Goal: Task Accomplishment & Management: Complete application form

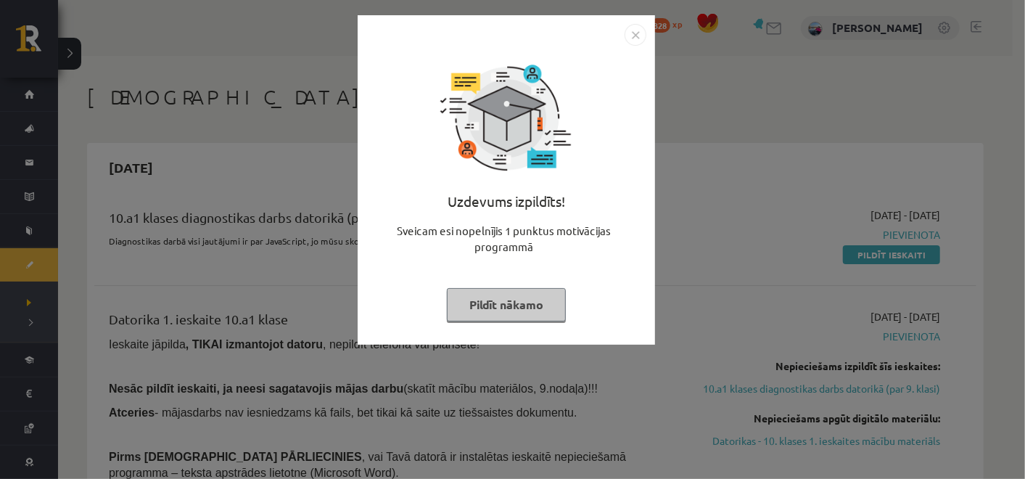
click at [632, 40] on img "Close" at bounding box center [635, 35] width 22 height 22
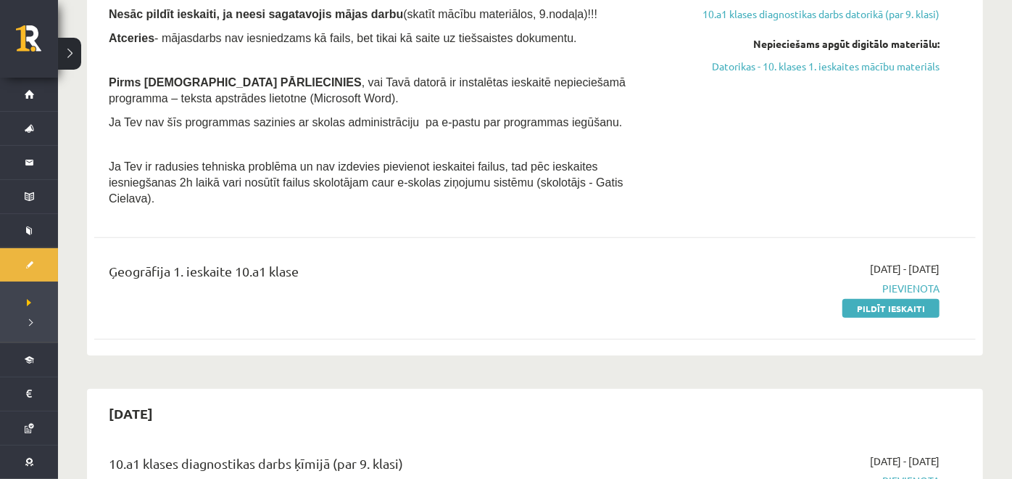
scroll to position [375, 0]
click at [435, 100] on p "Pirms ieskaites PĀRLIECINIES , vai Tavā datorā ir instalētas ieskaitē nepiecieš…" at bounding box center [382, 89] width 547 height 32
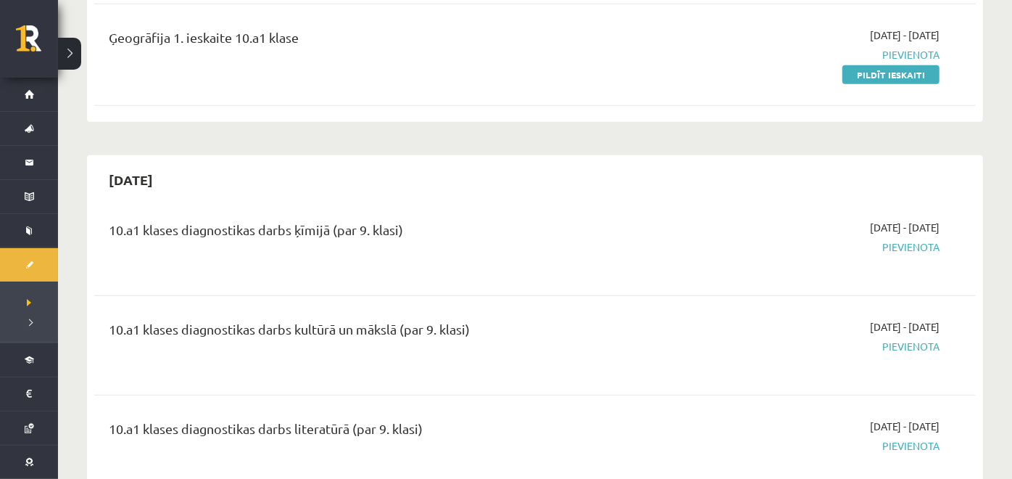
scroll to position [608, 0]
click at [880, 65] on link "Pildīt ieskaiti" at bounding box center [891, 74] width 97 height 19
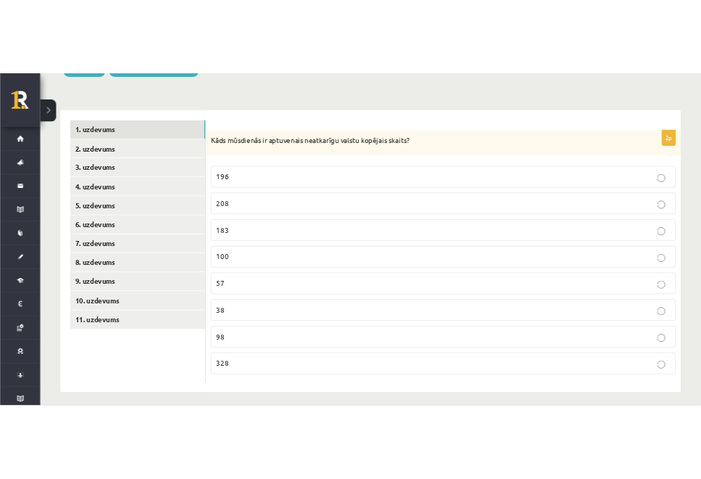
scroll to position [193, 0]
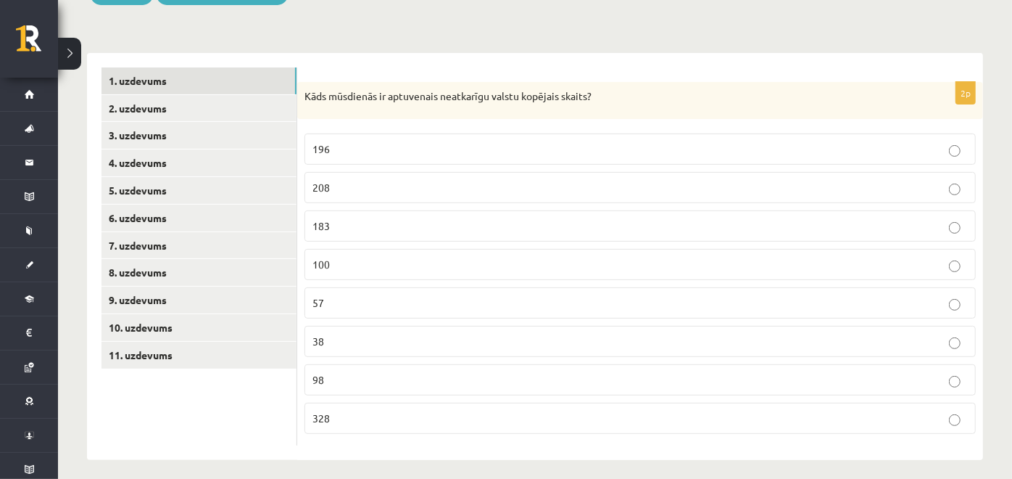
click at [305, 97] on p "Kāds mūsdienās ir aptuvenais neatkarīgu valstu kopējais skaits?" at bounding box center [604, 96] width 599 height 15
click at [314, 79] on form "2p Kāds mūsdienās ir aptuvenais neatkarīgu valstu kopējais skaits? 196 208 183 …" at bounding box center [640, 256] width 657 height 379
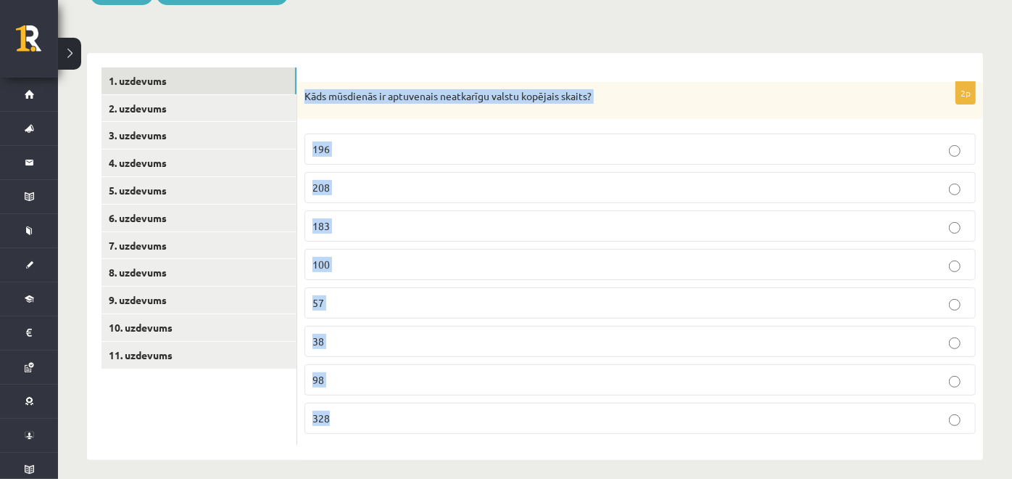
drag, startPoint x: 305, startPoint y: 97, endPoint x: 379, endPoint y: 449, distance: 359.2
click at [379, 449] on div "2p Kāds mūsdienās ir aptuvenais neatkarīgu valstu kopējais skaits? 196 208 183 …" at bounding box center [640, 257] width 686 height 408
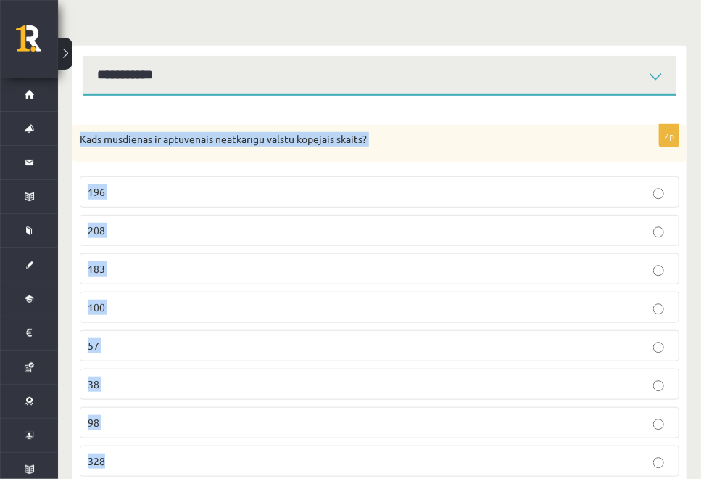
click at [241, 197] on p "196" at bounding box center [380, 191] width 584 height 15
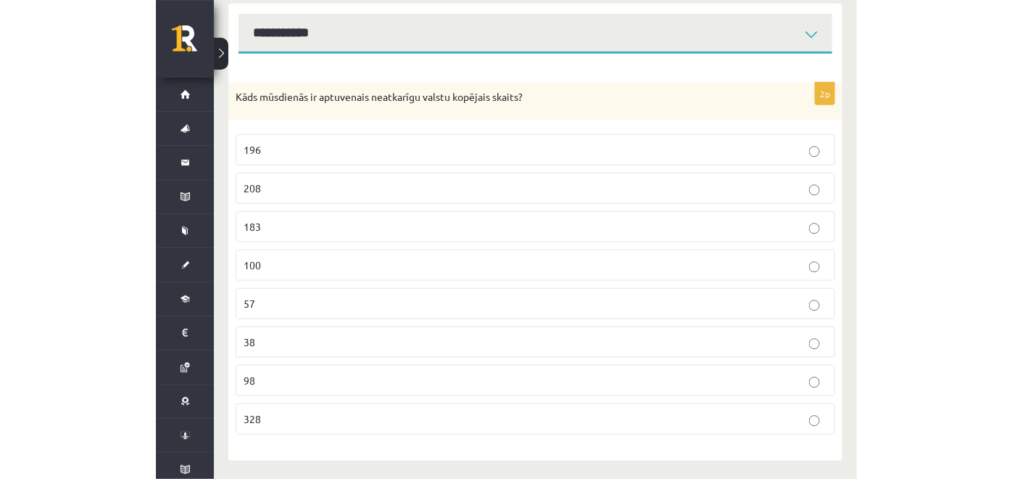
scroll to position [199, 0]
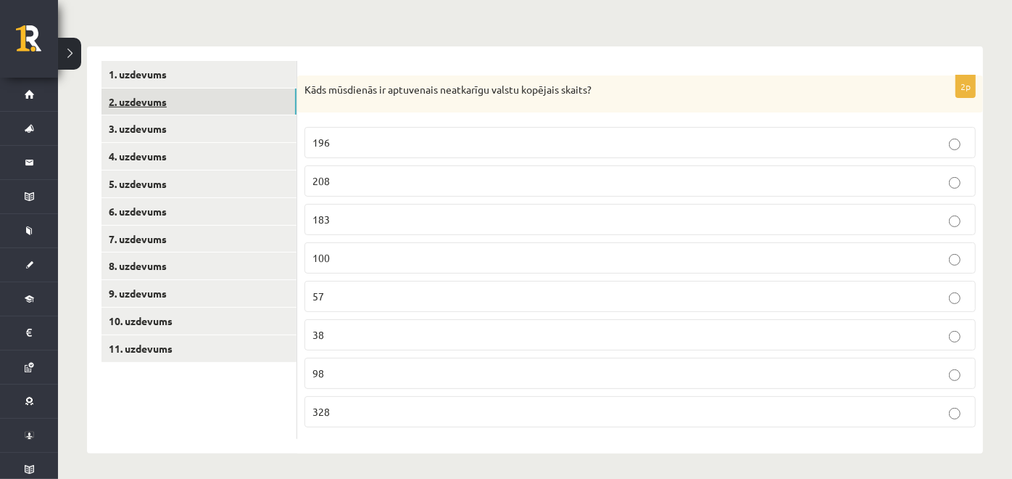
click at [246, 94] on link "2. uzdevums" at bounding box center [199, 101] width 195 height 27
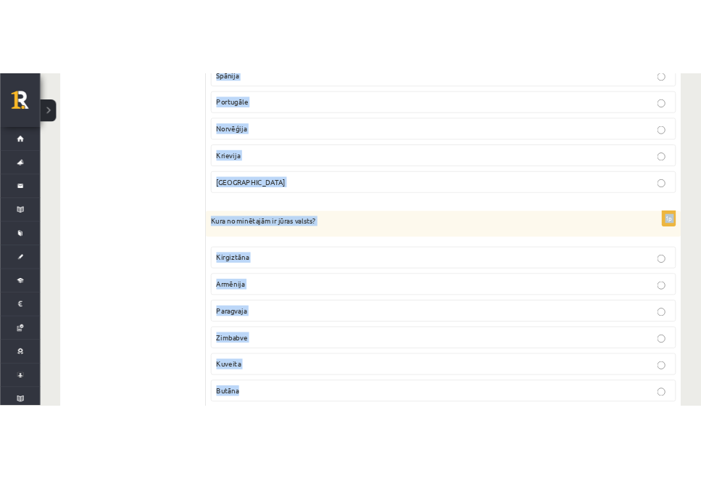
scroll to position [1618, 0]
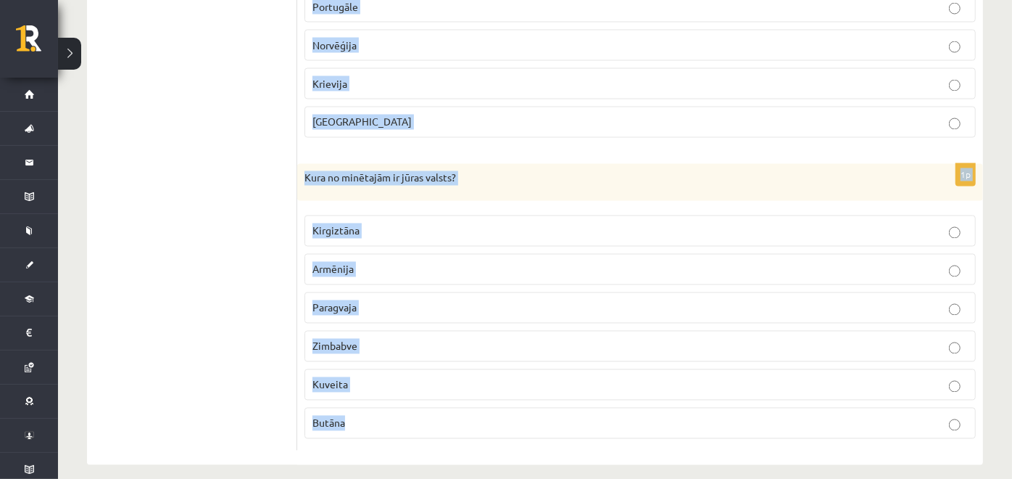
drag, startPoint x: 303, startPoint y: 82, endPoint x: 382, endPoint y: 452, distance: 378.9
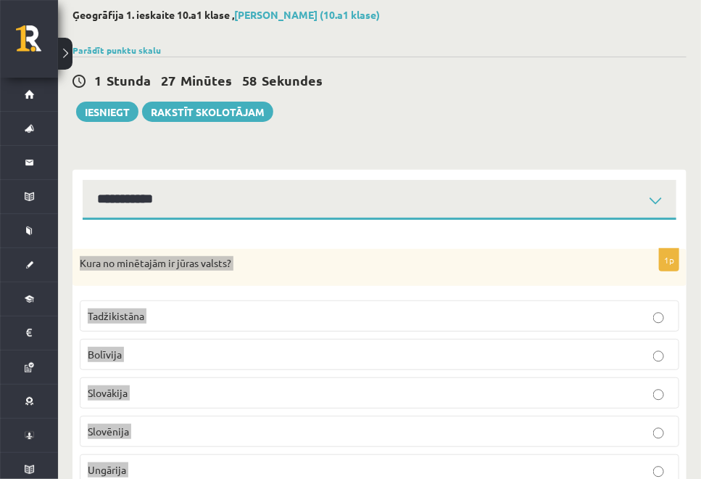
scroll to position [0, 0]
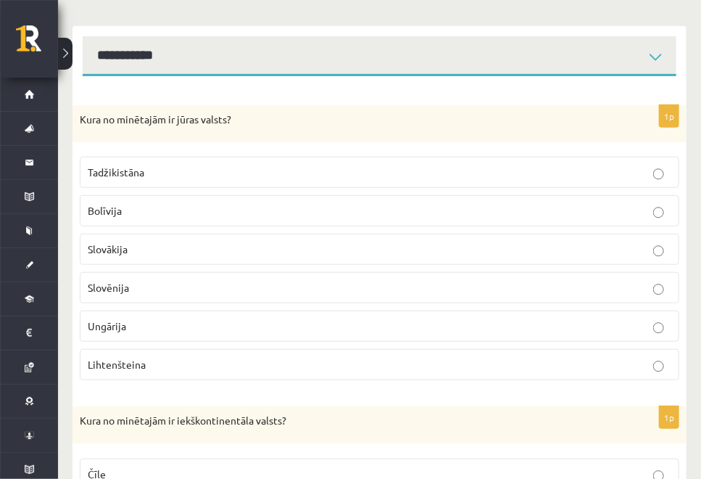
scroll to position [212, 0]
click at [286, 126] on p "Kura no minētajām ir jūras valsts?" at bounding box center [343, 120] width 527 height 15
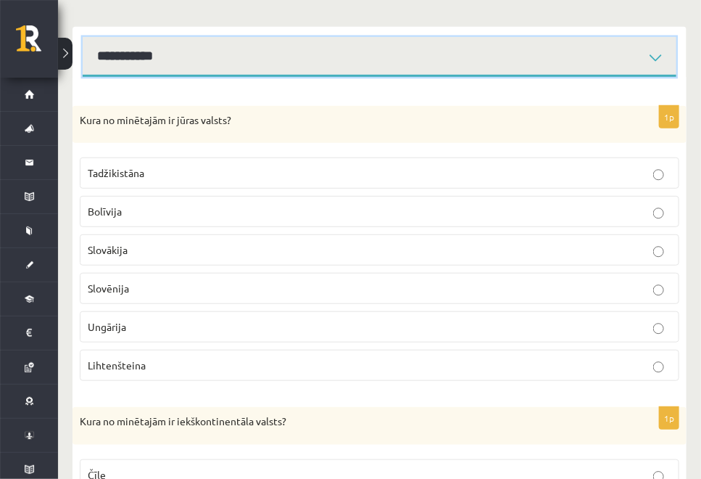
drag, startPoint x: 663, startPoint y: 63, endPoint x: 657, endPoint y: 57, distance: 8.7
click at [657, 57] on select "**********" at bounding box center [380, 57] width 594 height 40
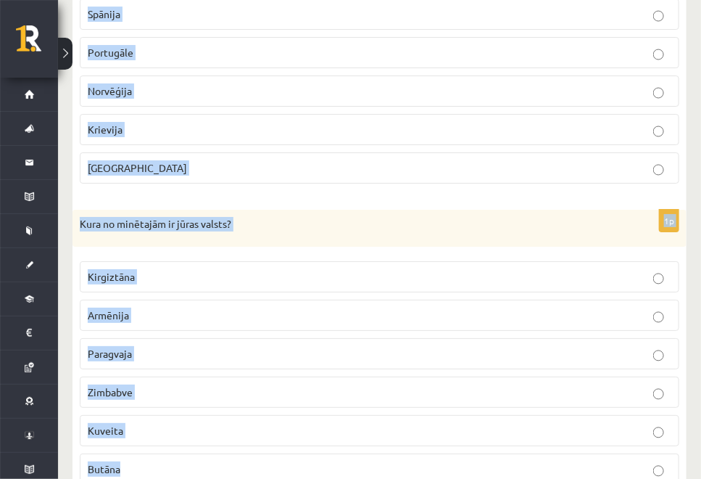
scroll to position [1654, 0]
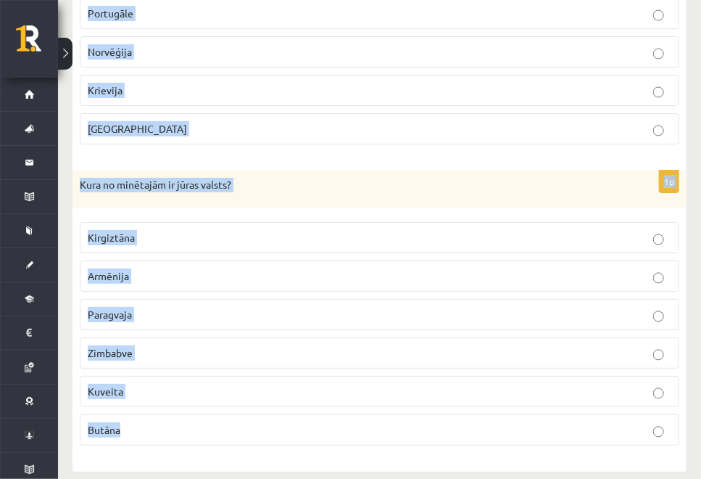
drag, startPoint x: 76, startPoint y: 109, endPoint x: 146, endPoint y: 429, distance: 327.3
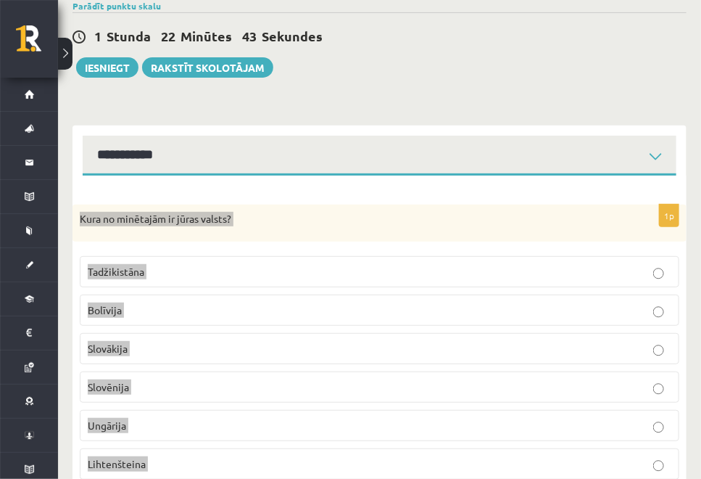
scroll to position [134, 0]
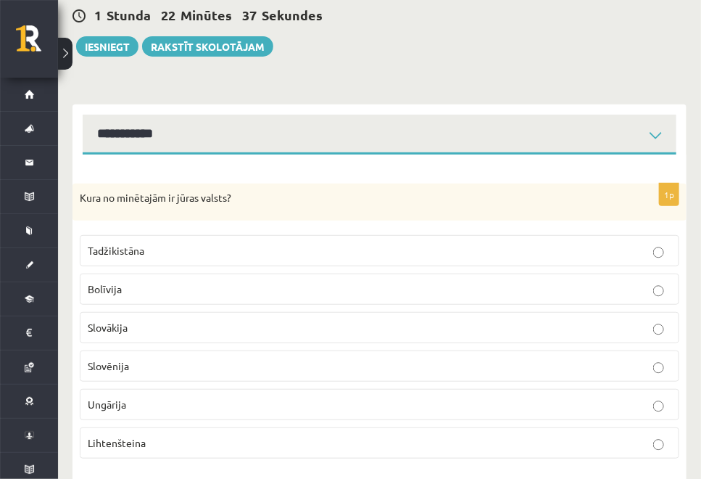
click at [231, 362] on p "Slovēnija" at bounding box center [380, 365] width 584 height 15
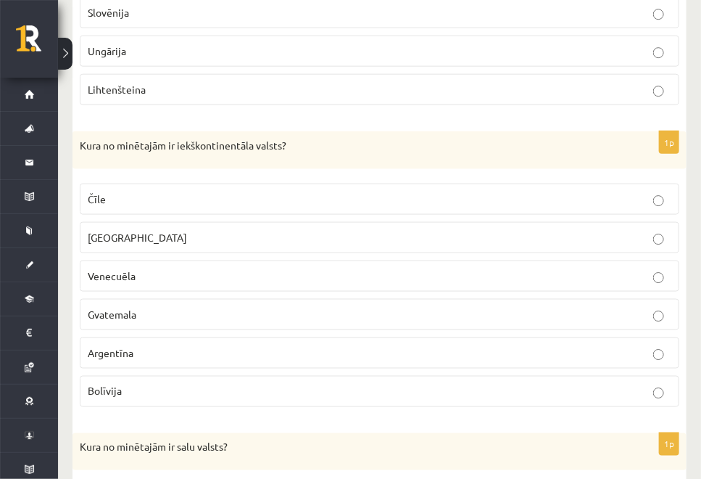
scroll to position [567, 0]
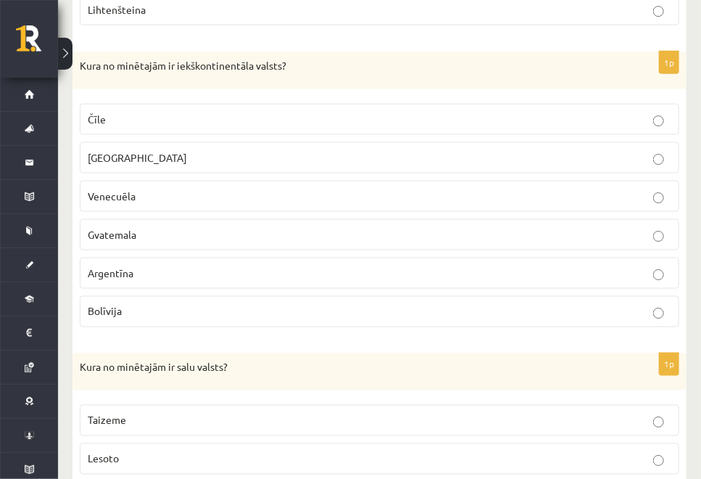
click at [143, 304] on p "Bolīvija" at bounding box center [380, 311] width 584 height 15
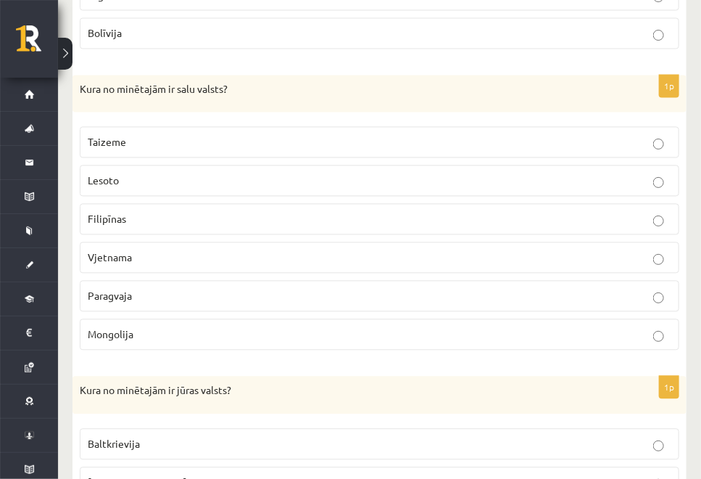
scroll to position [849, 0]
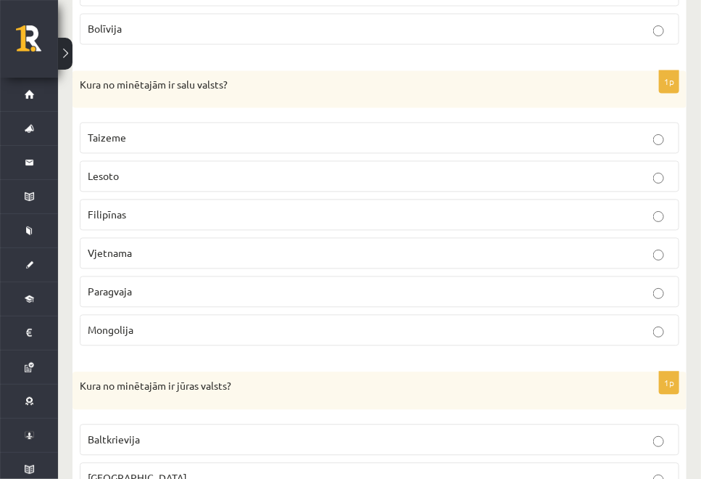
click at [462, 207] on p "Filipīnas" at bounding box center [380, 214] width 584 height 15
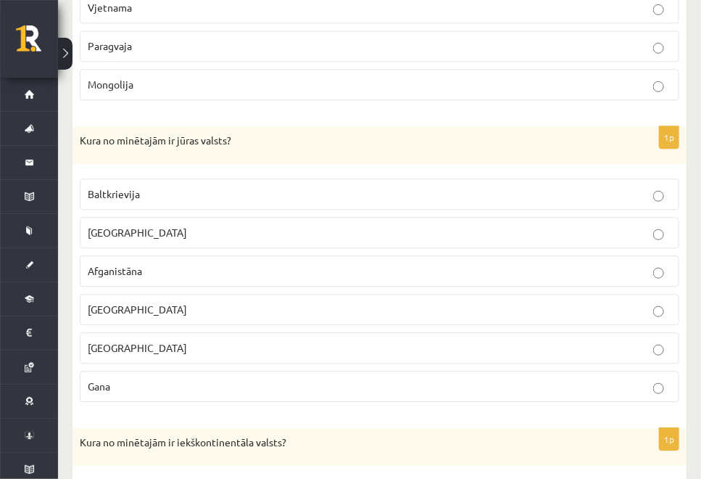
scroll to position [1127, 0]
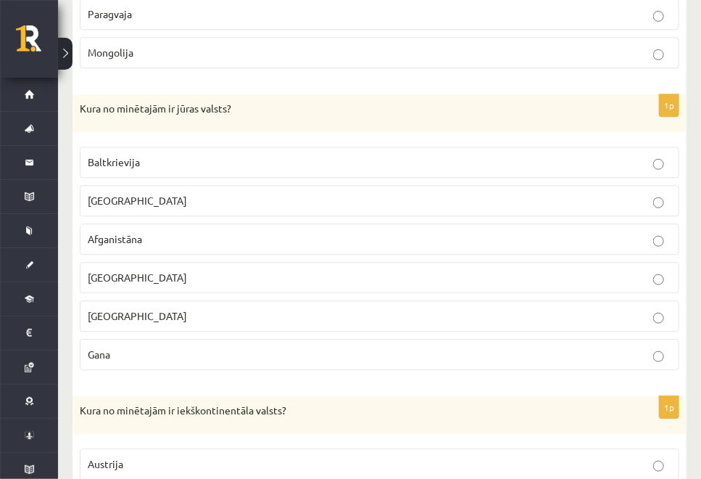
click at [295, 347] on p "Gana" at bounding box center [380, 354] width 584 height 15
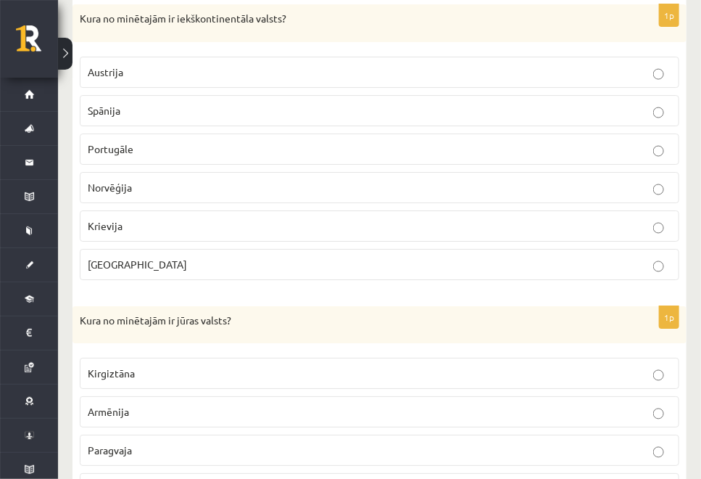
scroll to position [1518, 0]
click at [230, 65] on p "Austrija" at bounding box center [380, 72] width 584 height 15
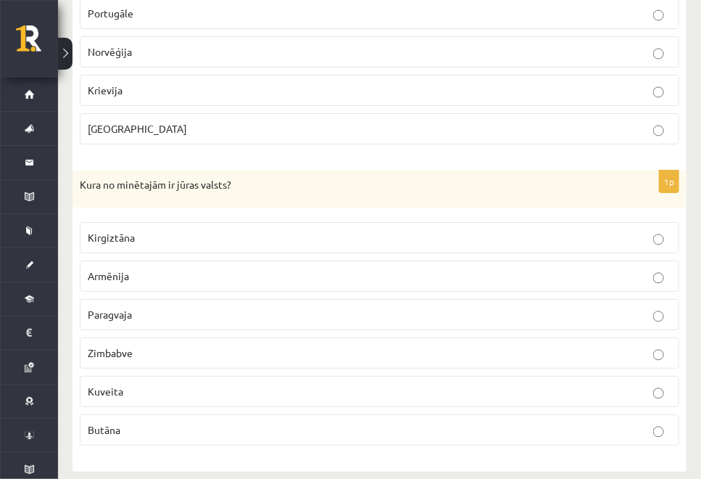
click at [161, 384] on p "Kuveita" at bounding box center [380, 391] width 584 height 15
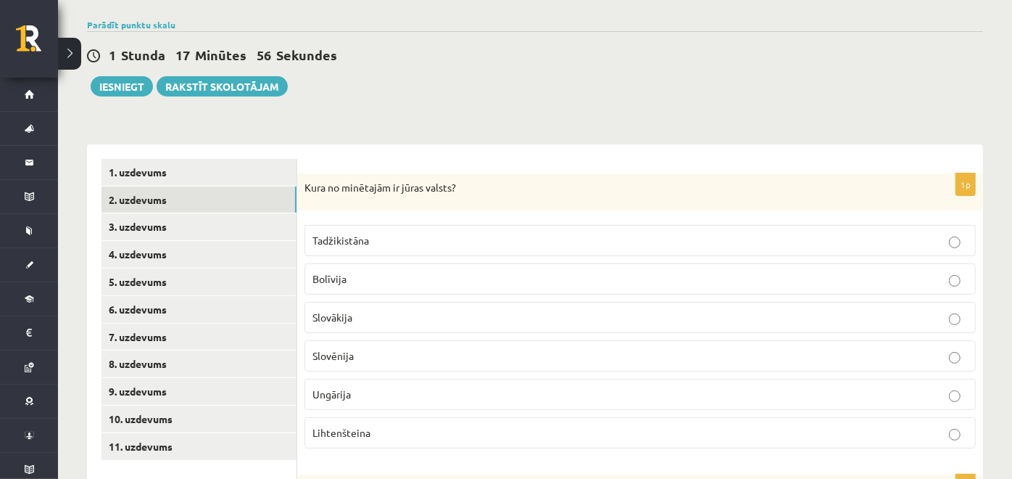
scroll to position [0, 0]
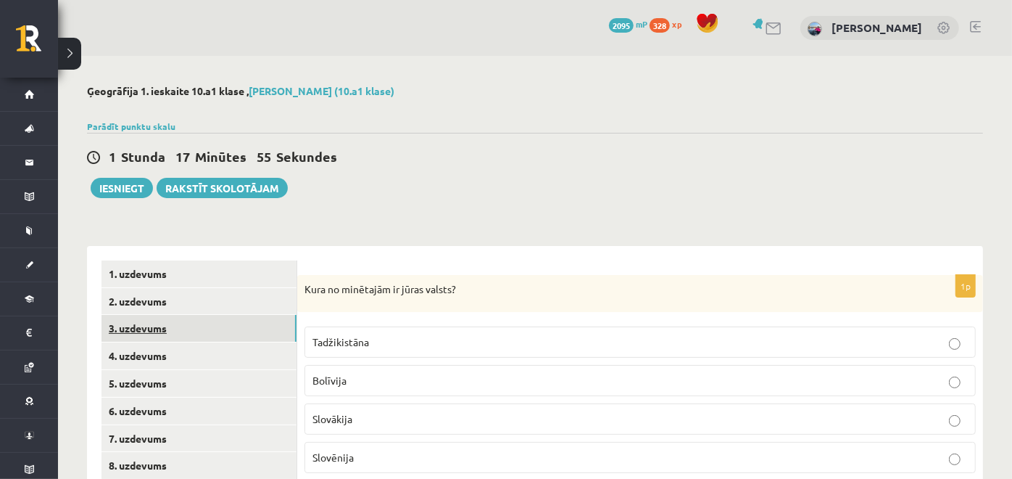
click at [168, 334] on link "3. uzdevums" at bounding box center [199, 328] width 195 height 27
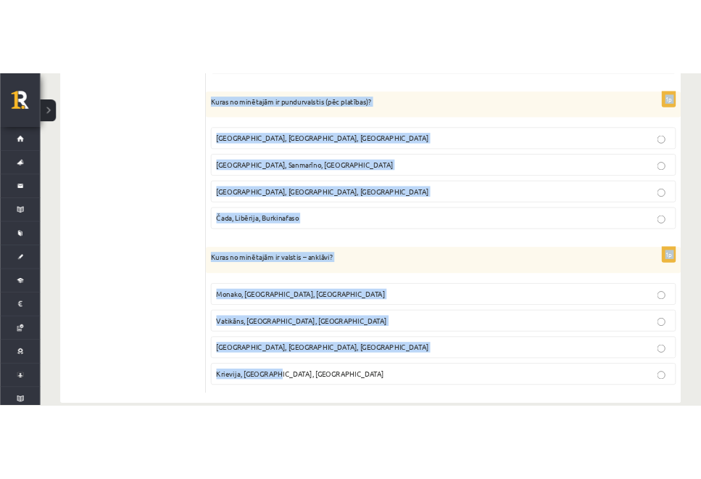
scroll to position [1015, 0]
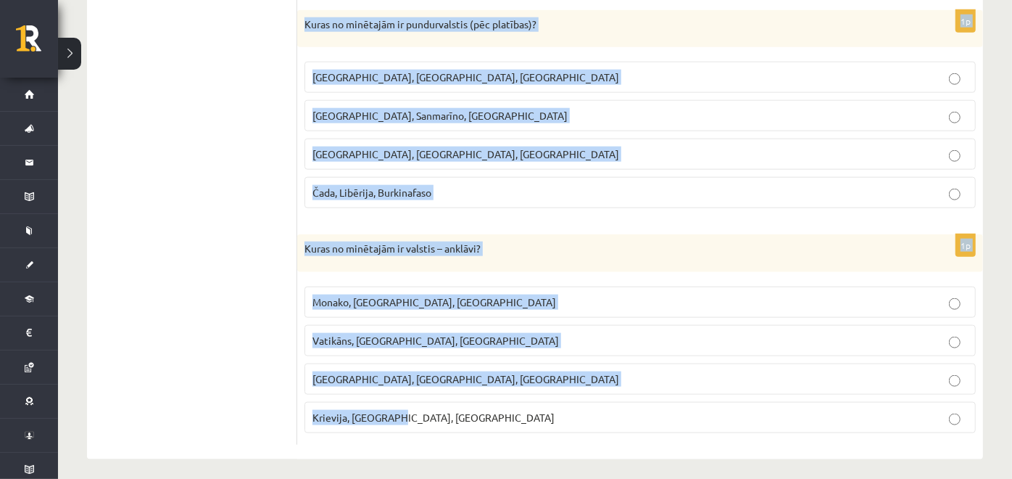
drag, startPoint x: 301, startPoint y: 70, endPoint x: 480, endPoint y: 482, distance: 449.1
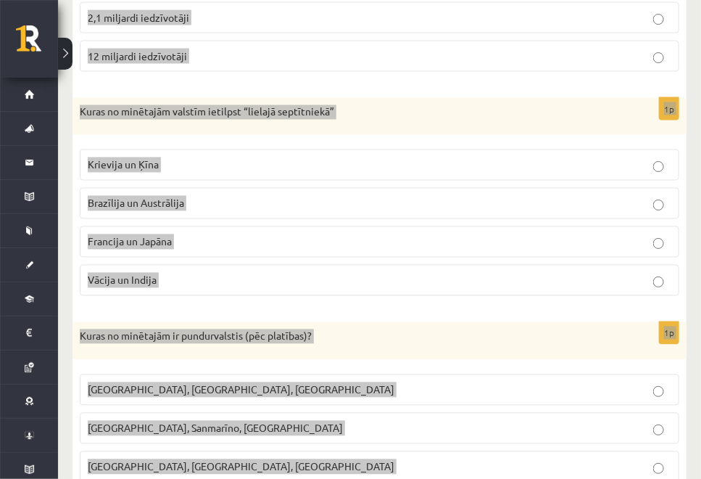
scroll to position [744, 0]
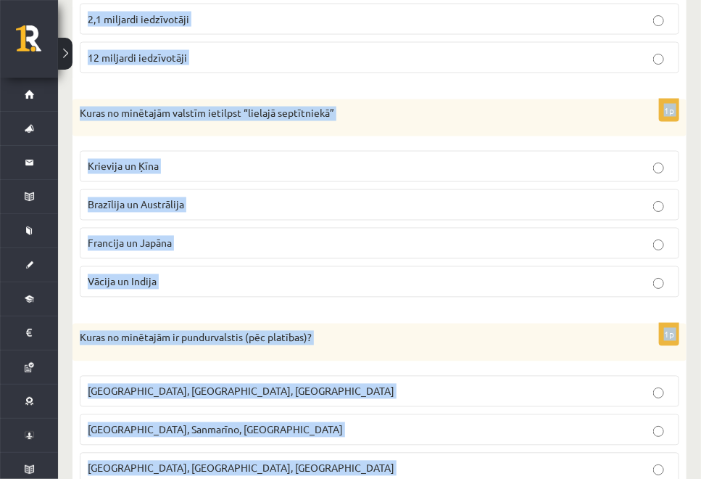
click at [534, 101] on div "Kuras no minētajām valstīm ietilpst “lielajā septītniekā”" at bounding box center [380, 118] width 614 height 38
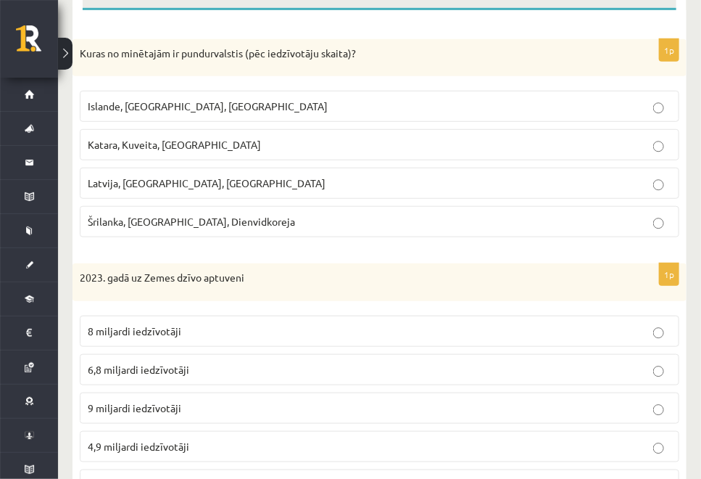
scroll to position [279, 0]
click at [195, 93] on label "Islande, [GEOGRAPHIC_DATA], [GEOGRAPHIC_DATA]" at bounding box center [380, 105] width 600 height 31
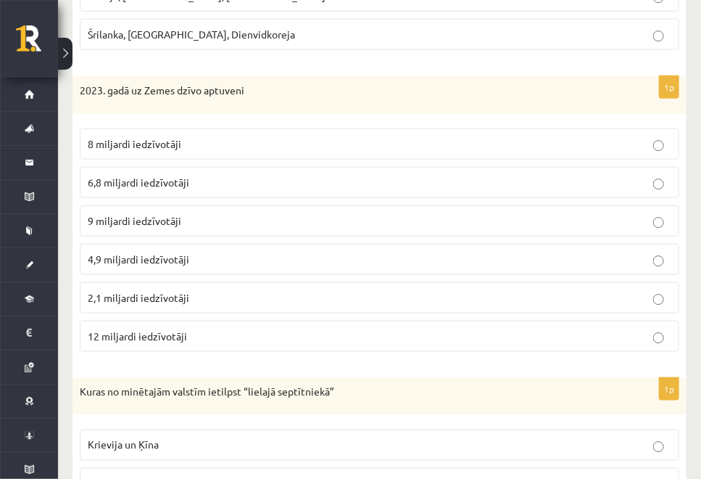
scroll to position [466, 0]
click at [154, 141] on span "8 miljardi iedzīvotāji" at bounding box center [135, 142] width 94 height 13
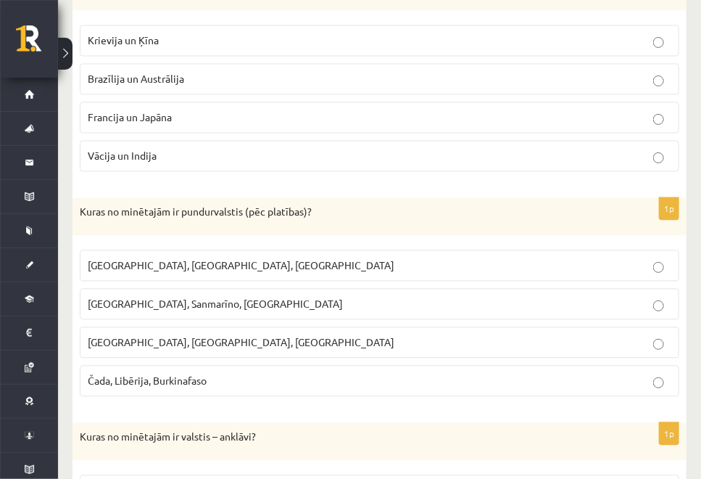
scroll to position [871, 0]
click at [289, 102] on label "Francija un Japāna" at bounding box center [380, 116] width 600 height 31
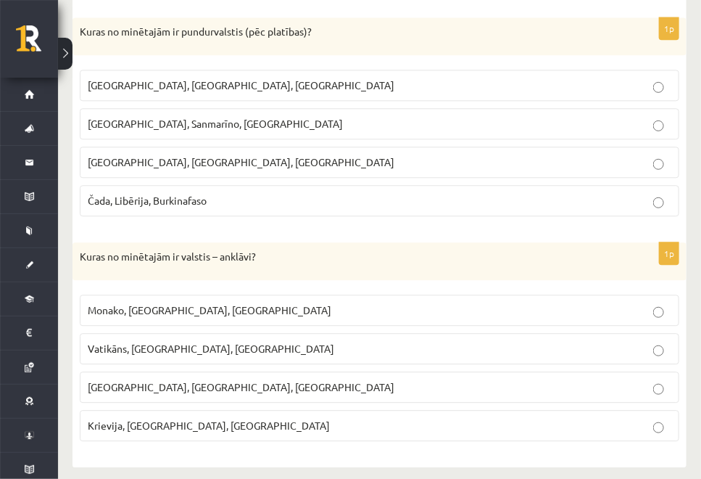
scroll to position [1051, 0]
click at [249, 120] on p "[GEOGRAPHIC_DATA], Sanmarīno, [GEOGRAPHIC_DATA]" at bounding box center [380, 122] width 584 height 15
click at [447, 340] on p "Vatikāns, [GEOGRAPHIC_DATA], [GEOGRAPHIC_DATA]" at bounding box center [380, 347] width 584 height 15
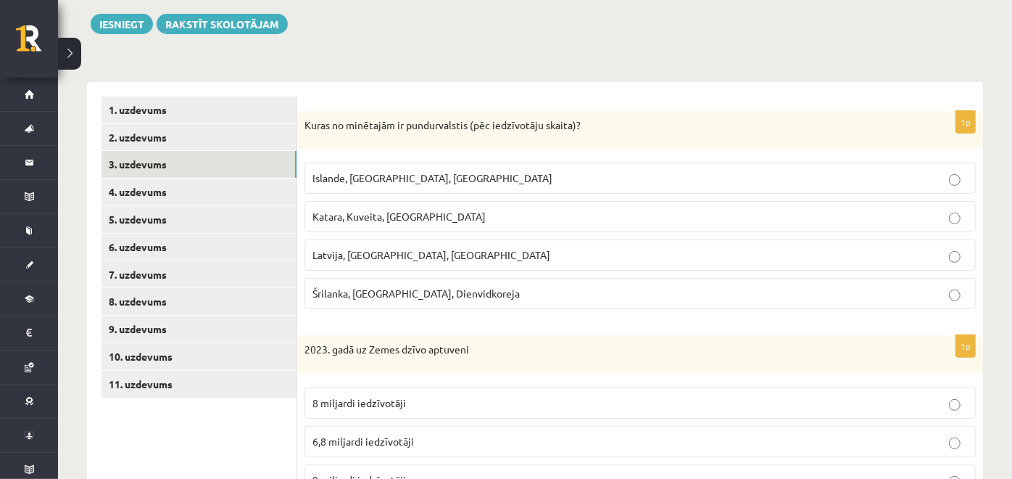
scroll to position [0, 0]
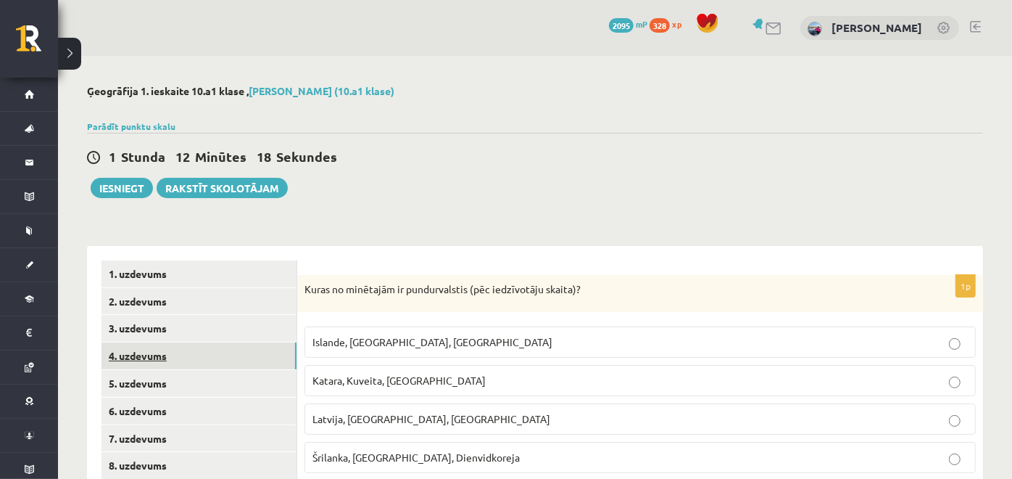
click at [272, 352] on link "4. uzdevums" at bounding box center [199, 355] width 195 height 27
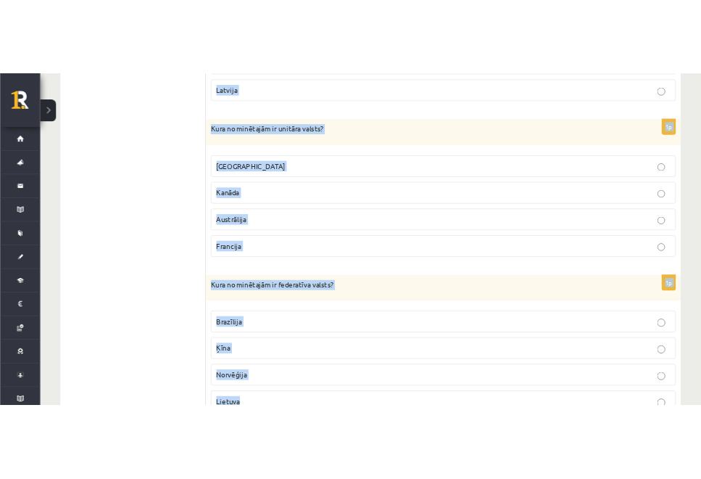
scroll to position [716, 0]
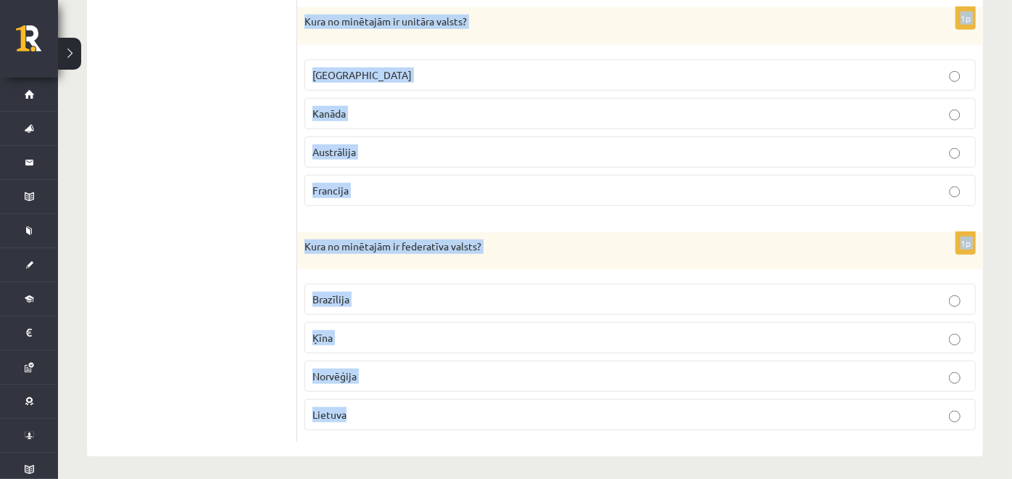
drag, startPoint x: 298, startPoint y: 153, endPoint x: 369, endPoint y: 425, distance: 281.1
copy form "Kura no minētajām ir federatīva valsts? Vācija [GEOGRAPHIC_DATA] [GEOGRAPHIC_DA…"
click at [424, 368] on p "Norvēģija" at bounding box center [641, 375] width 656 height 15
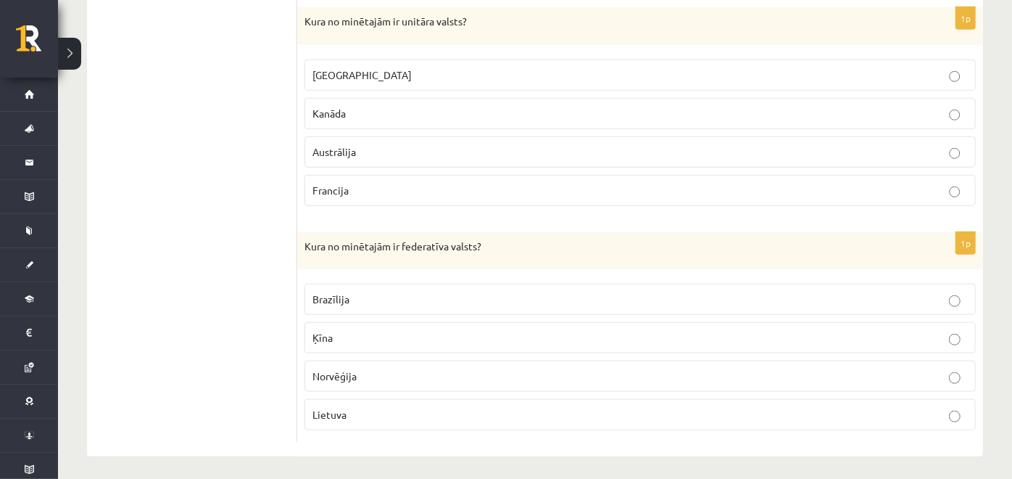
click at [420, 368] on p "Norvēģija" at bounding box center [641, 375] width 656 height 15
drag, startPoint x: 356, startPoint y: 410, endPoint x: 292, endPoint y: 178, distance: 240.7
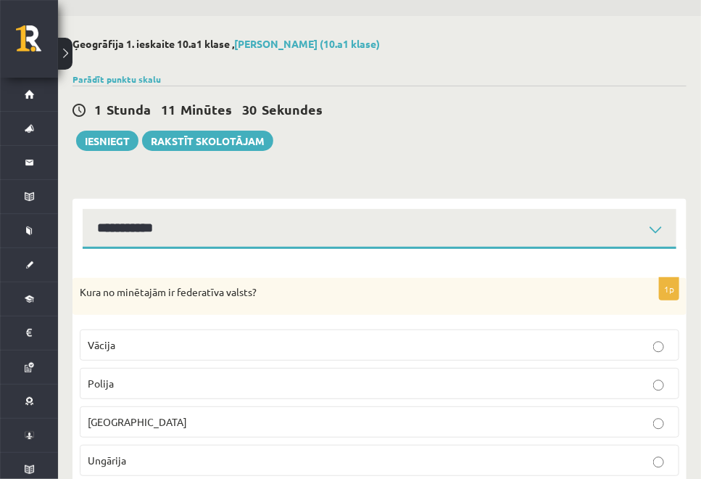
scroll to position [39, 0]
click at [223, 355] on label "Vācija" at bounding box center [380, 345] width 600 height 31
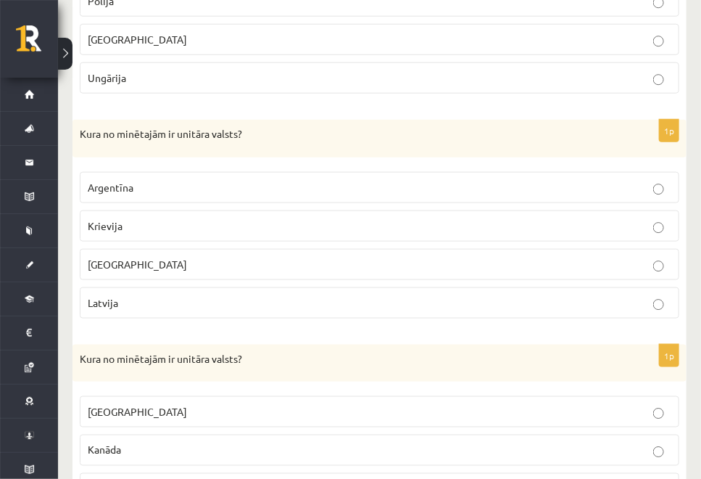
scroll to position [422, 0]
click at [314, 297] on p "Latvija" at bounding box center [380, 302] width 584 height 15
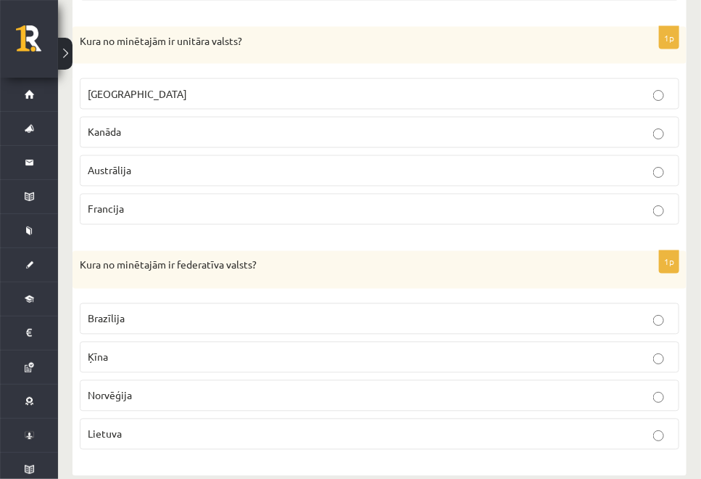
scroll to position [741, 0]
click at [241, 192] on label "Francija" at bounding box center [380, 207] width 600 height 31
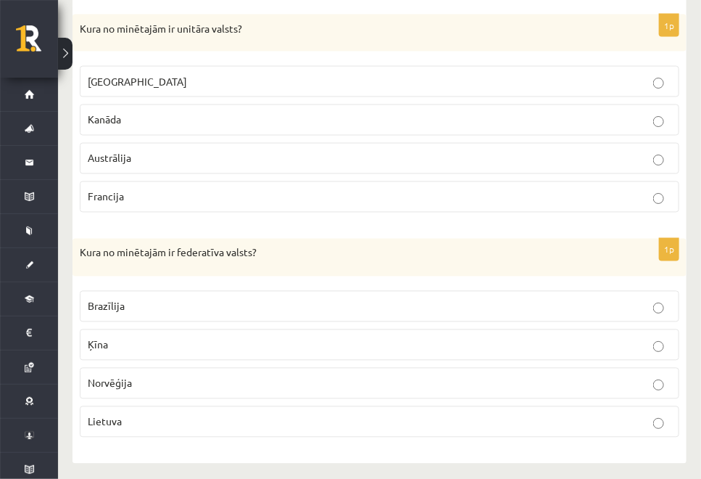
click at [182, 299] on p "Brazīlija" at bounding box center [380, 306] width 584 height 15
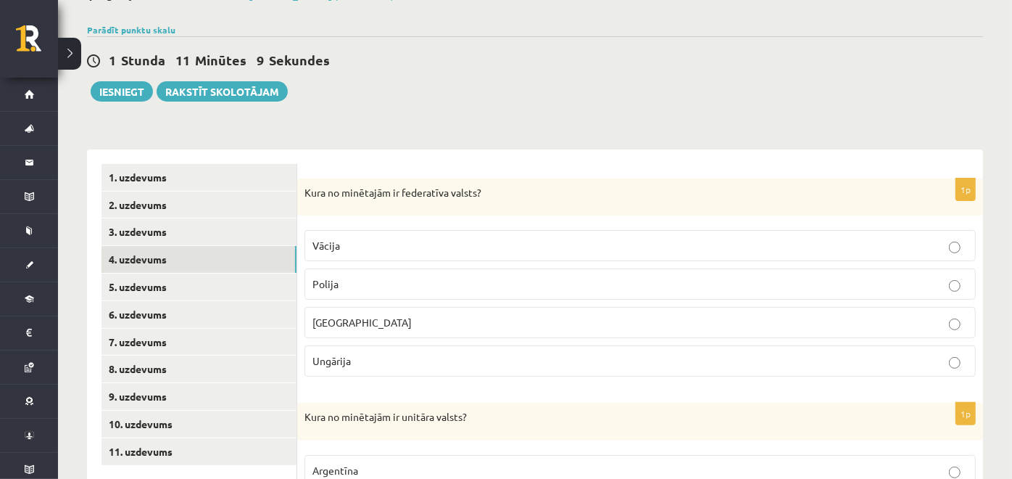
scroll to position [114, 0]
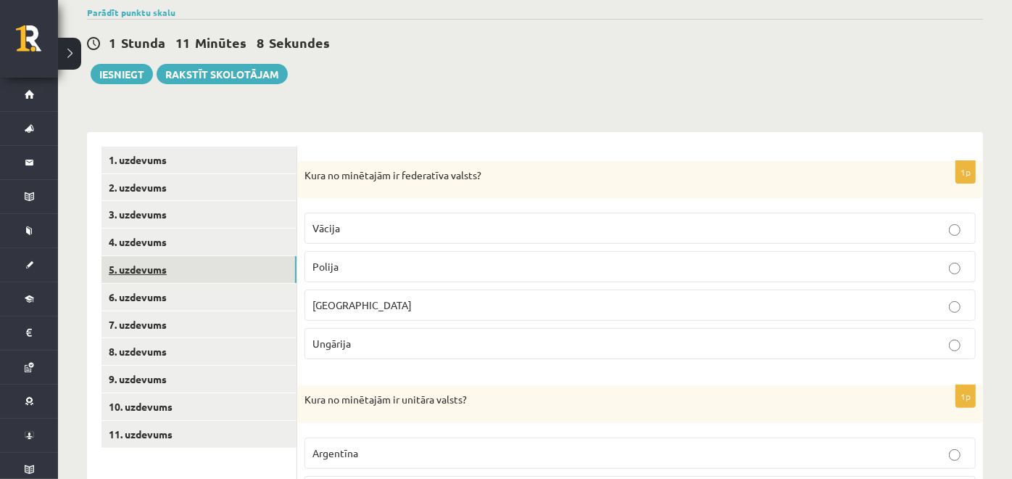
click at [220, 274] on link "5. uzdevums" at bounding box center [199, 269] width 195 height 27
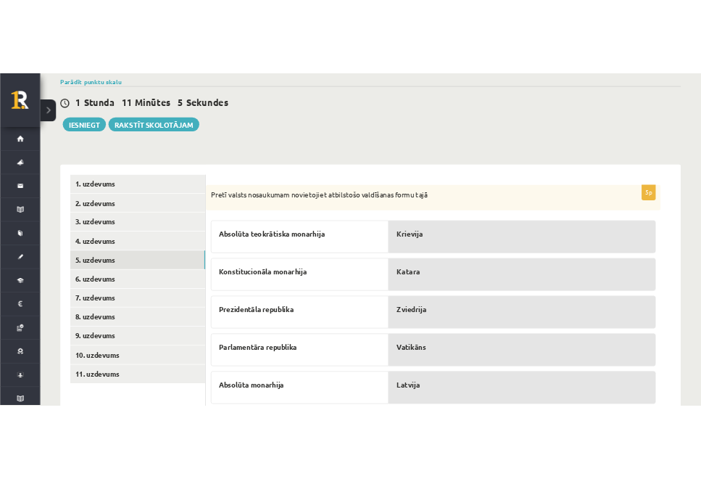
scroll to position [161, 0]
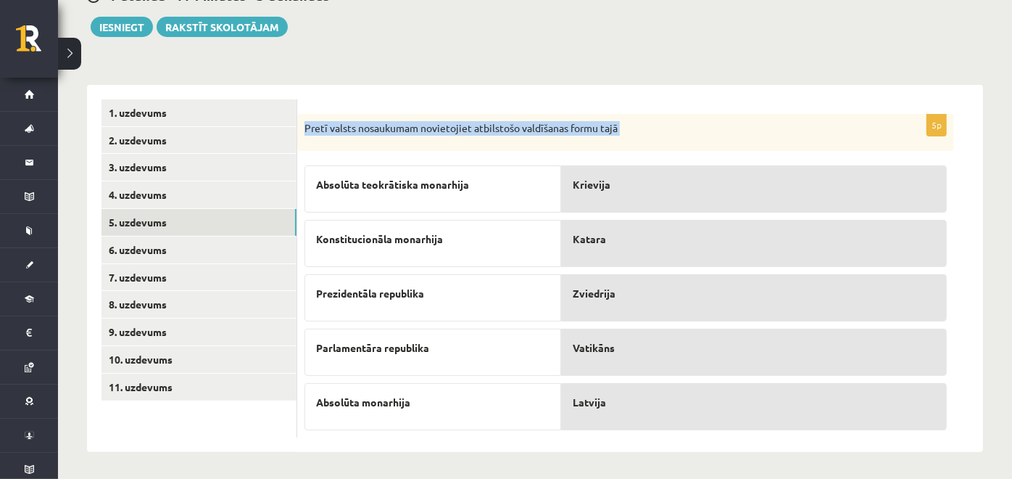
drag, startPoint x: 303, startPoint y: 120, endPoint x: 629, endPoint y: 450, distance: 464.0
click at [629, 450] on div "5p Pretī valsts nosaukumam novietojiet atbilstošo valdīšanas formu tajā Absolūt…" at bounding box center [640, 269] width 686 height 368
click at [331, 146] on div "Pretī valsts nosaukumam novietojiet atbilstošo valdīšanas formu tajā" at bounding box center [625, 133] width 657 height 38
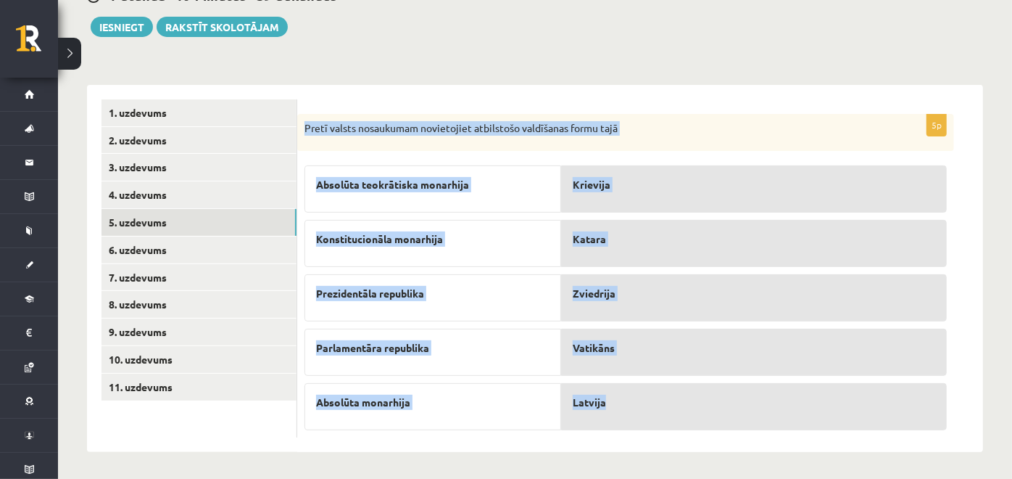
drag, startPoint x: 300, startPoint y: 118, endPoint x: 653, endPoint y: 416, distance: 461.5
click at [653, 416] on div "5p Pretī valsts nosaukumam novietojiet atbilstošo valdīšanas formu tajā Absolūt…" at bounding box center [625, 276] width 657 height 324
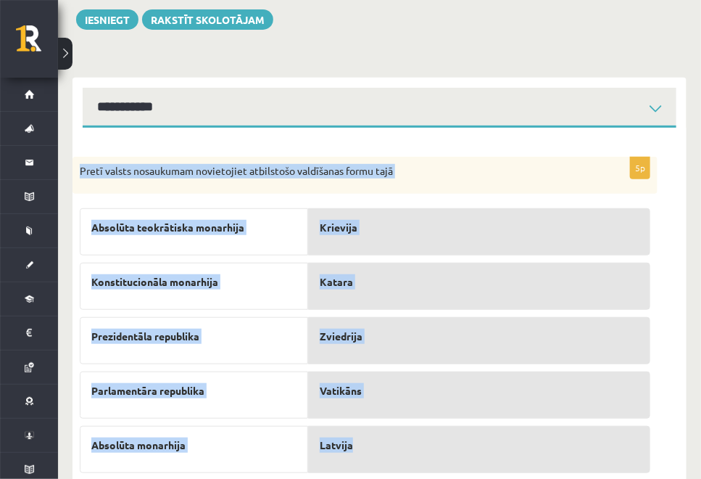
click at [471, 171] on p "Pretī valsts nosaukumam novietojiet atbilstošo valdīšanas formu tajā" at bounding box center [329, 171] width 498 height 15
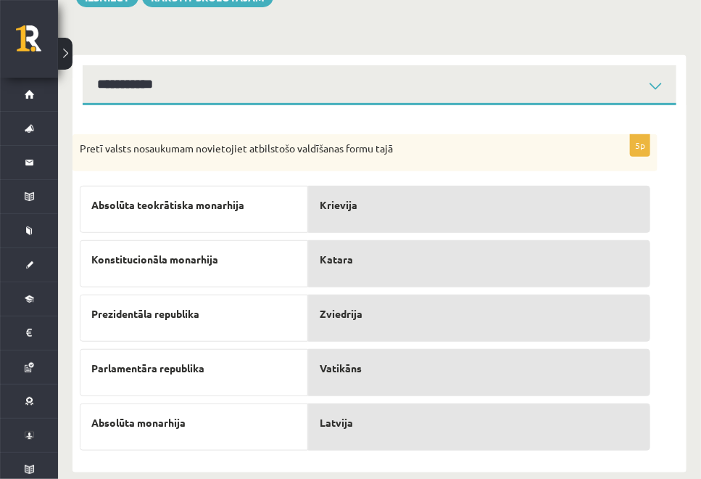
scroll to position [197, 0]
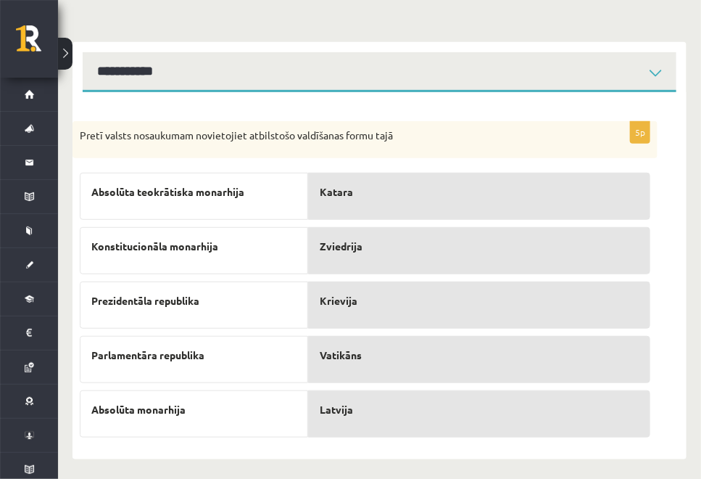
click at [371, 239] on p "Zviedrija" at bounding box center [479, 246] width 319 height 15
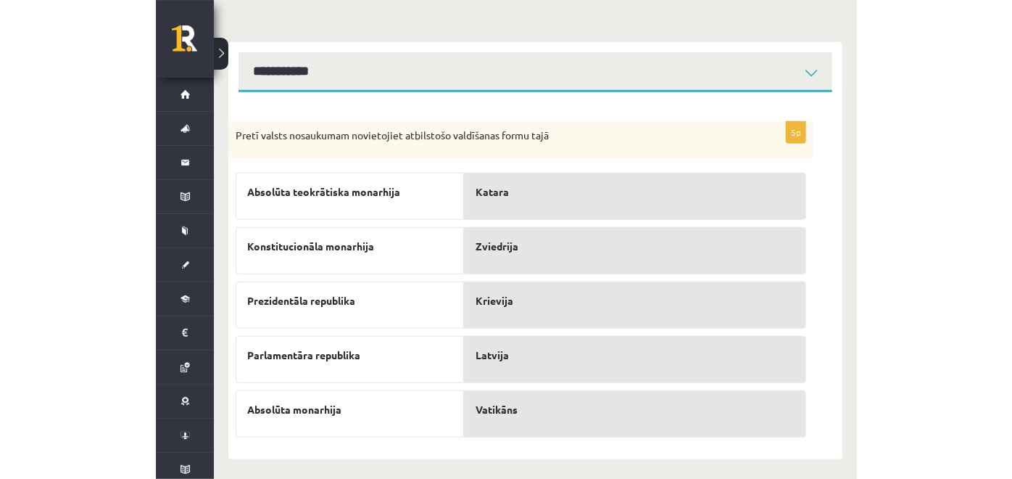
scroll to position [161, 0]
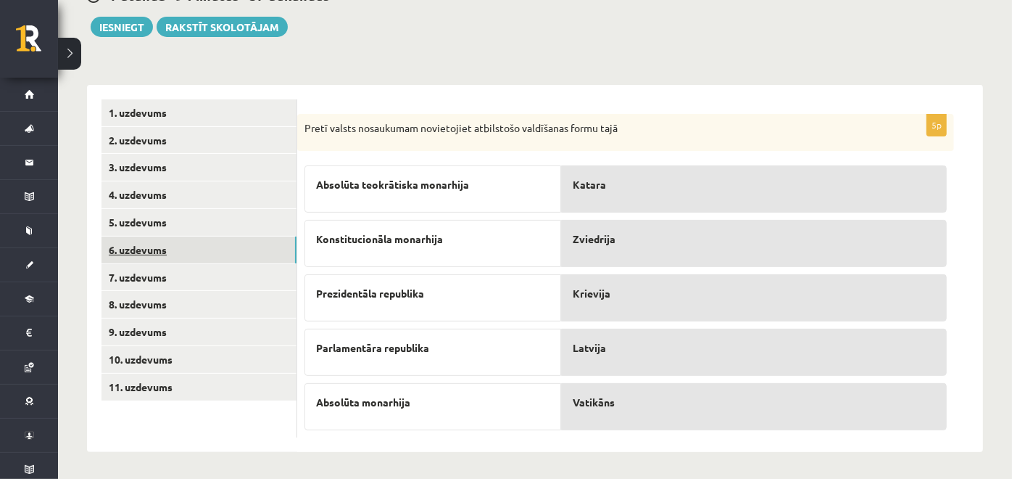
click at [236, 252] on link "6. uzdevums" at bounding box center [199, 249] width 195 height 27
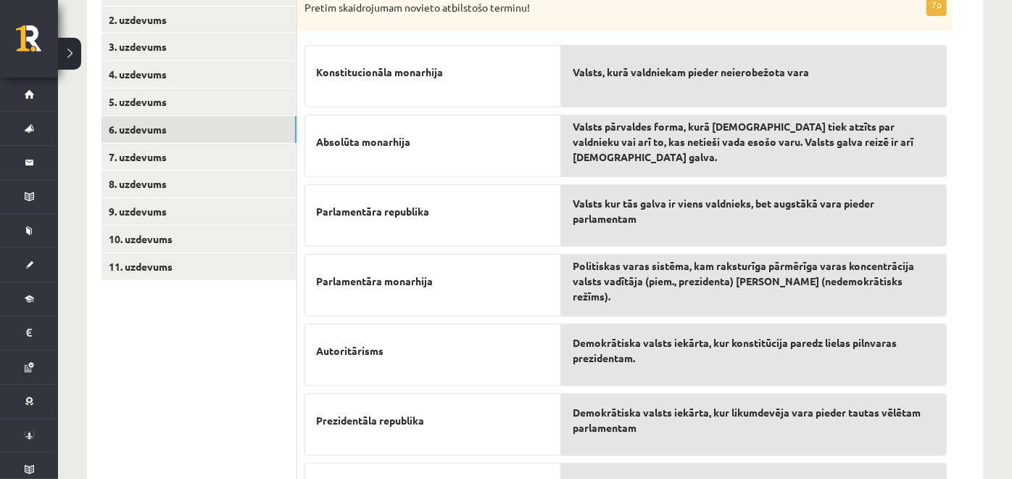
scroll to position [376, 0]
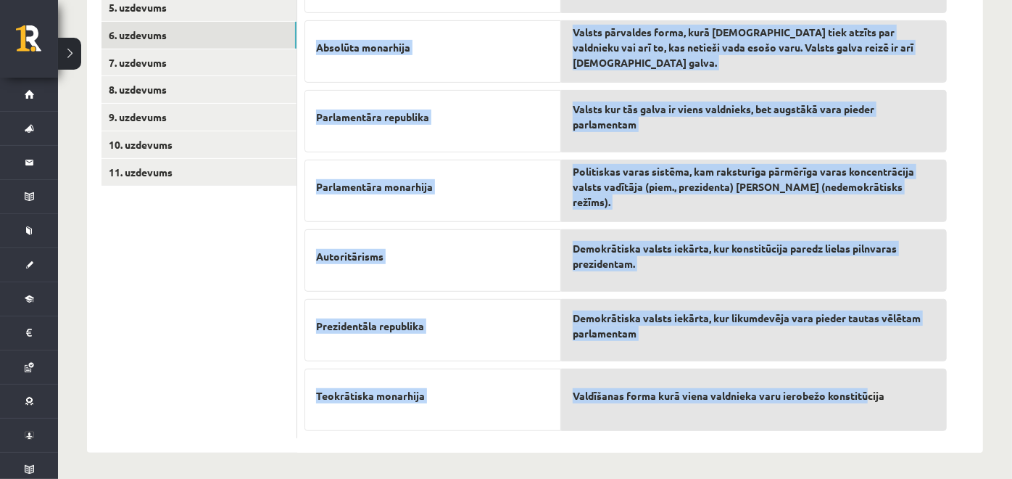
drag, startPoint x: 305, startPoint y: 178, endPoint x: 868, endPoint y: 423, distance: 614.7
click at [868, 423] on fieldset "Konstitucionāla monarhija Absolūta monarhija Parlamentāra republika Parlamentār…" at bounding box center [626, 186] width 642 height 487
drag, startPoint x: 315, startPoint y: 117, endPoint x: 895, endPoint y: 399, distance: 644.1
click at [895, 399] on fieldset "Konstitucionāla monarhija Absolūta monarhija Parlamentāra republika Parlamentār…" at bounding box center [626, 186] width 642 height 487
copy fieldset "Loremipsumdolor sitametco Adipisci elitseddo Eiusmodtempo incididun Utlaboreetd…"
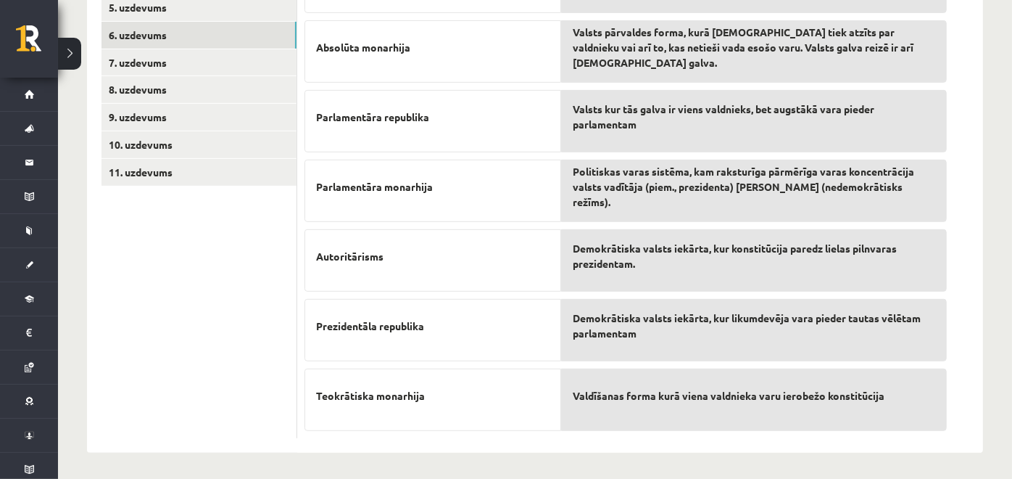
click at [247, 207] on ul "1. uzdevums 2. uzdevums 3. uzdevums 4. uzdevums 5. uzdevums 6. uzdevums 7. uzde…" at bounding box center [200, 162] width 196 height 554
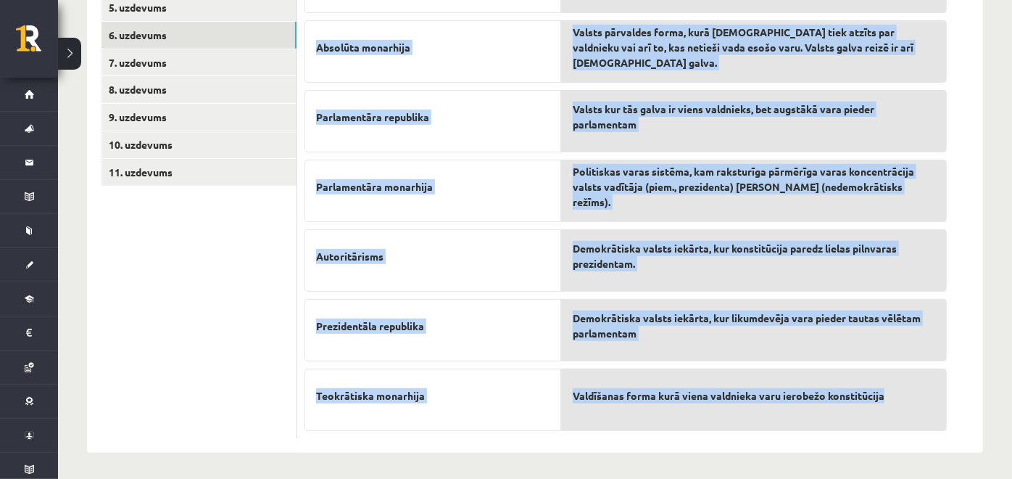
drag, startPoint x: 302, startPoint y: 68, endPoint x: 935, endPoint y: 397, distance: 714.2
click at [935, 397] on div "7p Pretim skaidrojumam novieto atbilstošo terminu! Konstitucionāla monarhija Ab…" at bounding box center [625, 169] width 657 height 540
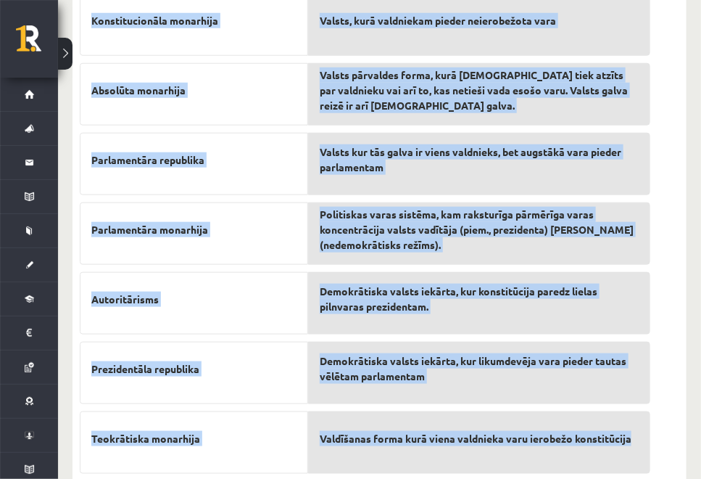
click at [661, 191] on form "7p Pretim skaidrojumam novieto atbilstošo terminu! Konstitucionāla monarhija Ab…" at bounding box center [379, 204] width 585 height 554
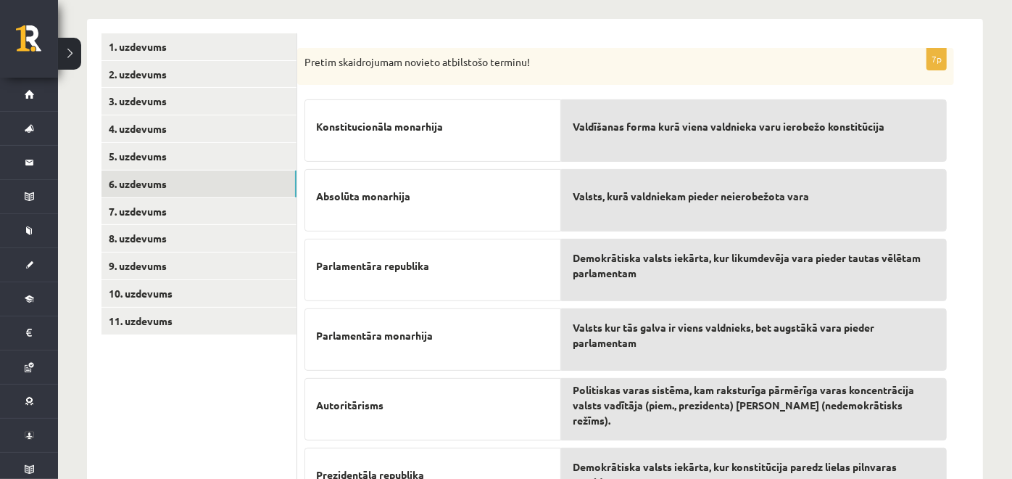
scroll to position [223, 0]
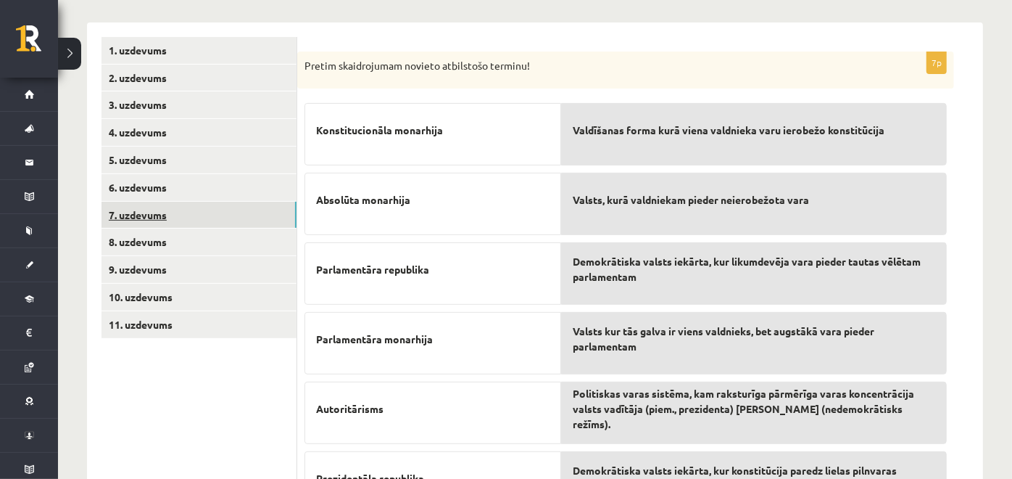
click at [219, 216] on link "7. uzdevums" at bounding box center [199, 215] width 195 height 27
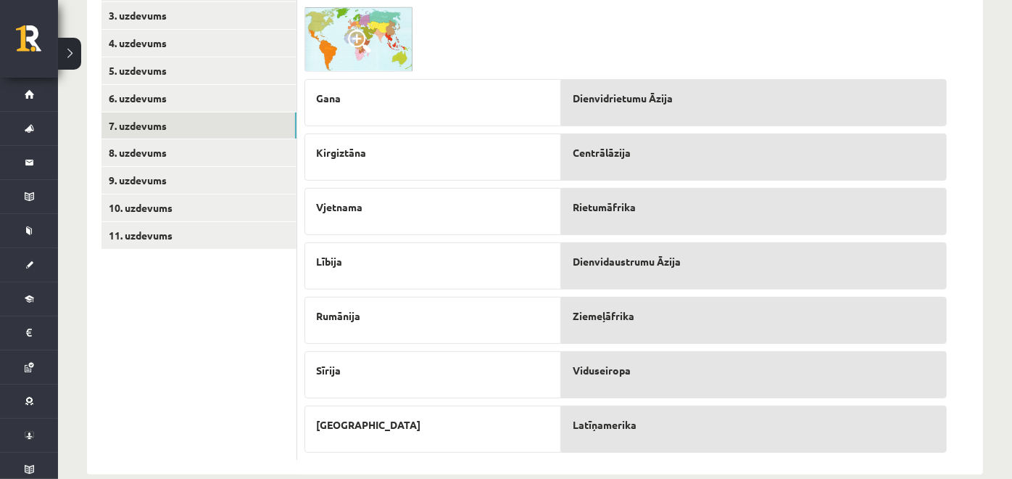
scroll to position [334, 0]
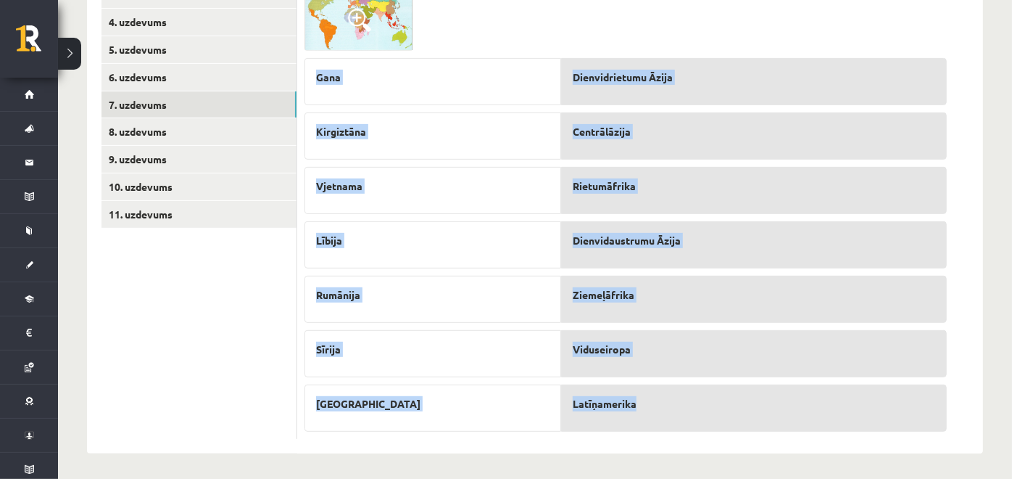
drag, startPoint x: 318, startPoint y: 192, endPoint x: 667, endPoint y: 400, distance: 406.2
click at [667, 400] on fieldset "Gana [GEOGRAPHIC_DATA] Vjetnama [GEOGRAPHIC_DATA] [GEOGRAPHIC_DATA] [GEOGRAPHIC…" at bounding box center [626, 241] width 642 height 381
copy fieldset "Gana Kirgiztāna Vjetnama Lībija Rumānija Sīrija [GEOGRAPHIC_DATA] Dienvidrietum…"
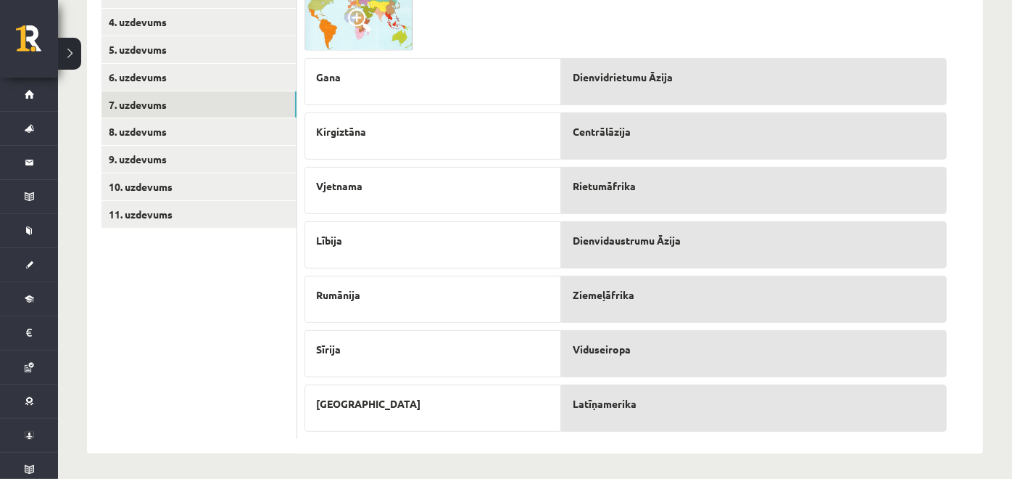
click at [680, 352] on p "Viduseiropa" at bounding box center [754, 349] width 363 height 15
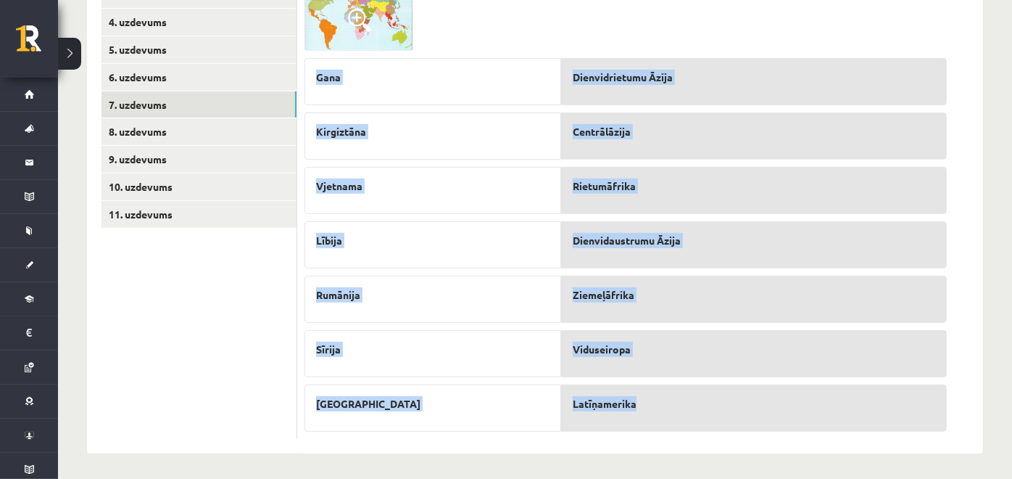
drag, startPoint x: 314, startPoint y: 78, endPoint x: 667, endPoint y: 393, distance: 473.0
click at [667, 393] on fieldset "Gana [GEOGRAPHIC_DATA] Vjetnama [GEOGRAPHIC_DATA] [GEOGRAPHIC_DATA] [GEOGRAPHIC…" at bounding box center [626, 241] width 642 height 381
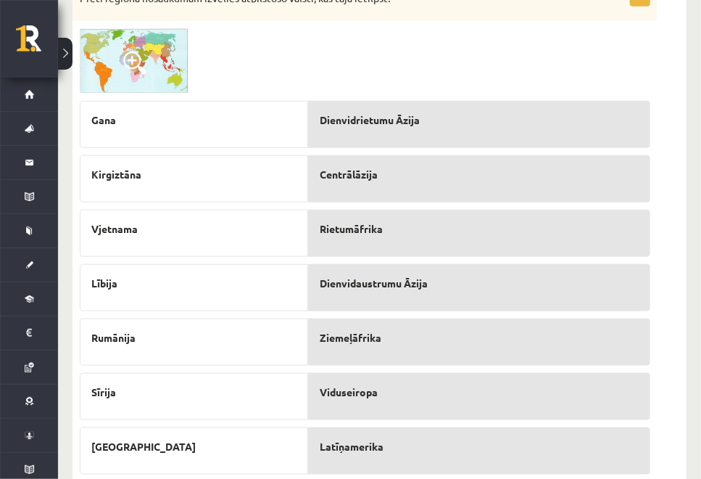
click at [574, 66] on div at bounding box center [365, 60] width 571 height 65
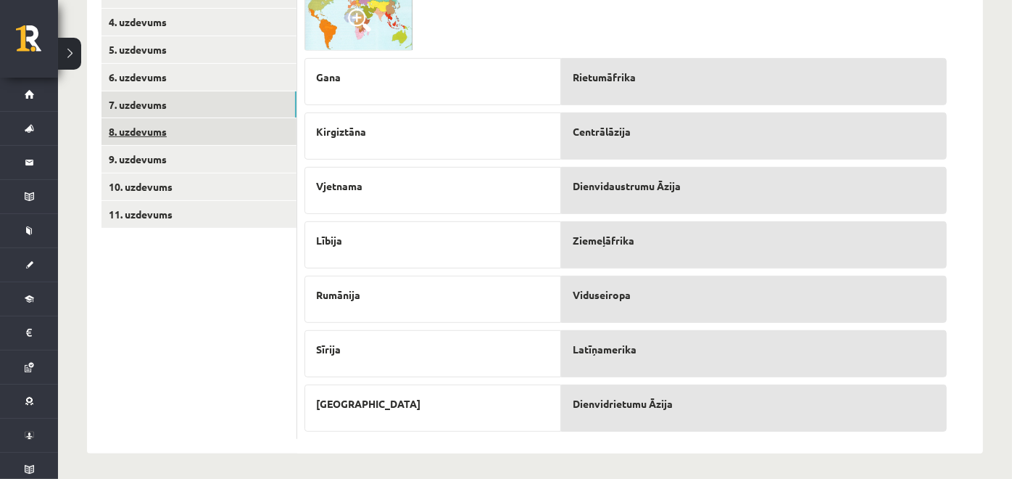
click at [207, 137] on link "8. uzdevums" at bounding box center [199, 131] width 195 height 27
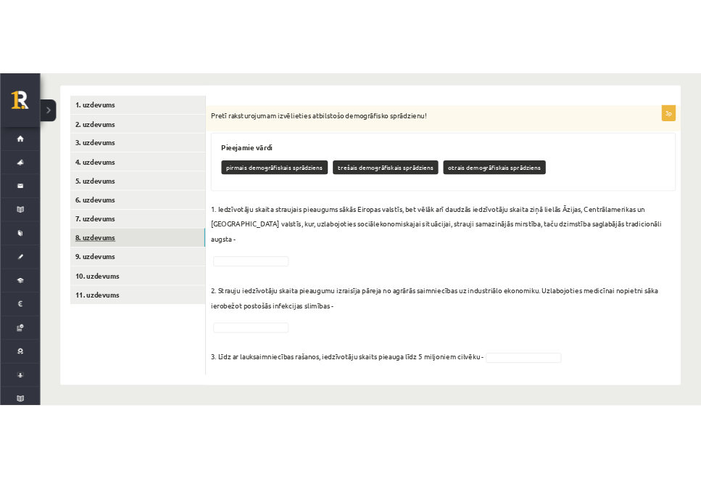
scroll to position [206, 0]
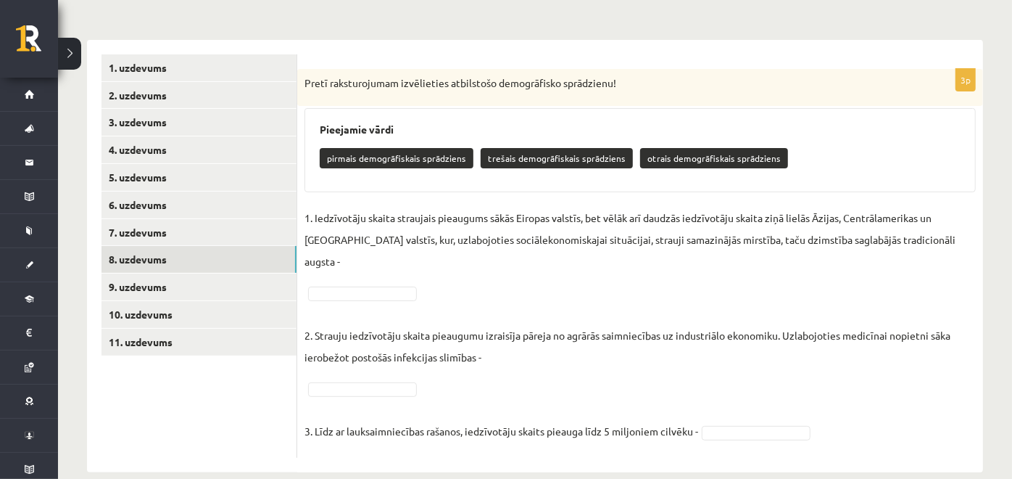
drag, startPoint x: 313, startPoint y: 72, endPoint x: 308, endPoint y: 88, distance: 17.2
click at [308, 88] on div "Pretī raksturojumam izvēlieties atbilstošo demogrāfisko sprādzienu!" at bounding box center [640, 88] width 686 height 38
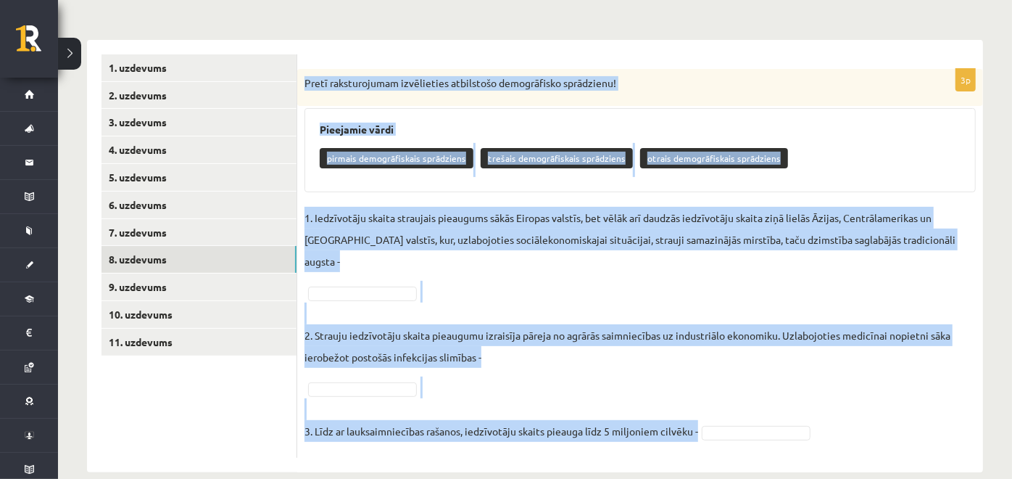
drag, startPoint x: 299, startPoint y: 76, endPoint x: 722, endPoint y: 426, distance: 548.5
click at [722, 426] on div "3p Pretī raksturojumam izvēlieties atbilstošo demogrāfisko sprādzienu! Pieejami…" at bounding box center [640, 263] width 686 height 389
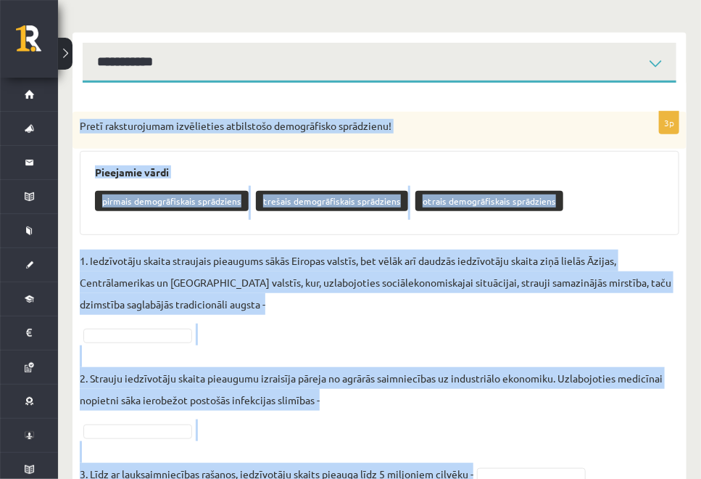
click at [621, 183] on div "Pieejamie vārdi pirmais demogrāfiskais sprādziens trešais demogrāfiskais sprādz…" at bounding box center [380, 193] width 600 height 84
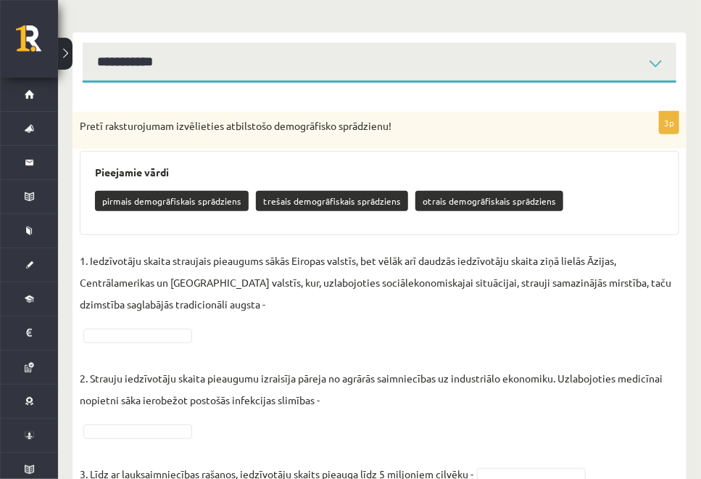
click at [534, 138] on div "Pretī raksturojumam izvēlieties atbilstošo demogrāfisko sprādzienu!" at bounding box center [380, 131] width 614 height 38
click at [632, 180] on div "Pieejamie vārdi pirmais demogrāfiskais sprādziens trešais demogrāfiskais sprādz…" at bounding box center [380, 193] width 600 height 84
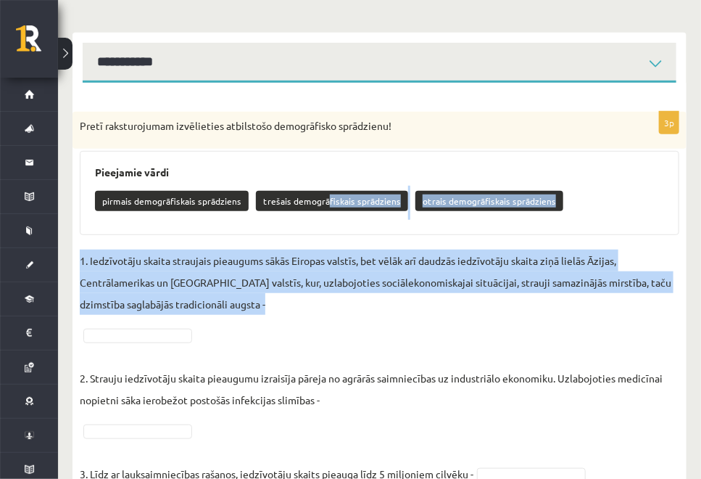
drag, startPoint x: 320, startPoint y: 196, endPoint x: 161, endPoint y: 327, distance: 206.0
click at [161, 327] on div "3p Pretī raksturojumam izvēlieties atbilstošo demogrāfisko sprādzienu! Pieejami…" at bounding box center [380, 306] width 614 height 389
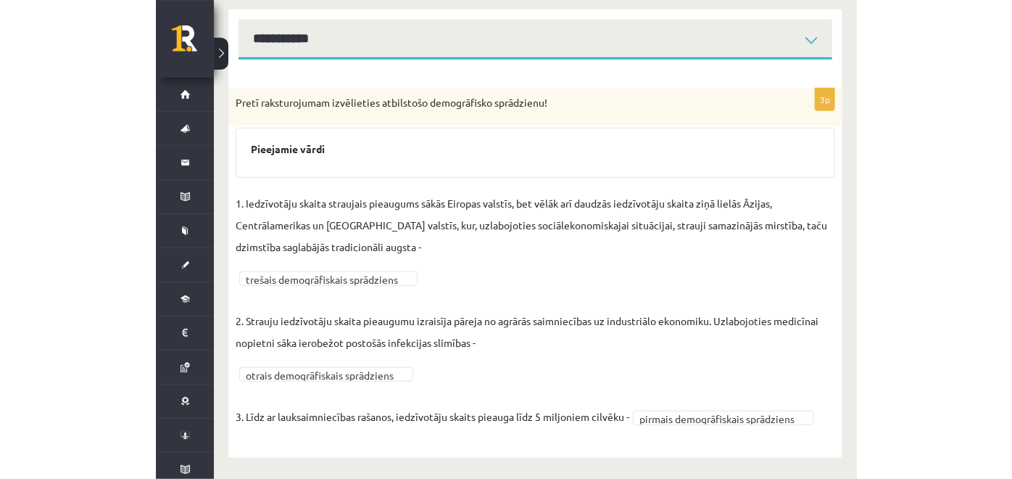
scroll to position [172, 0]
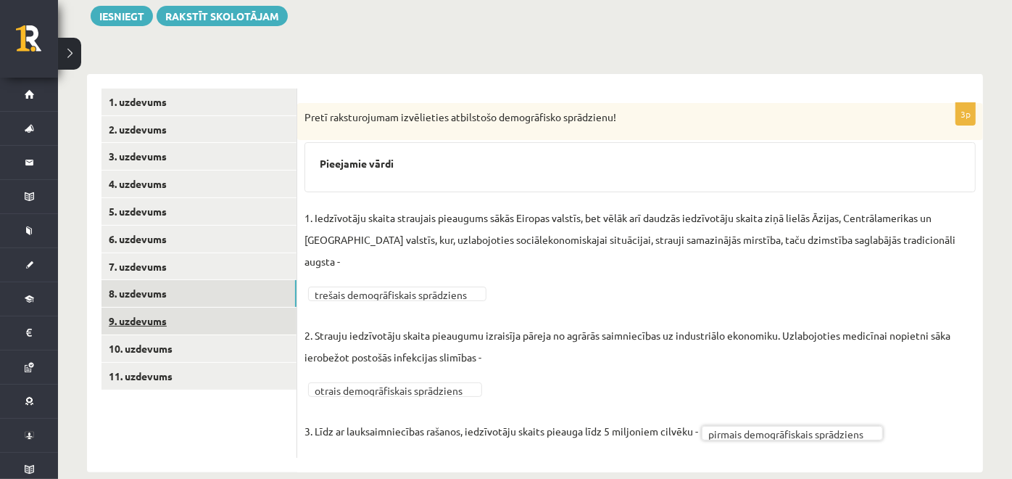
click at [242, 318] on link "9. uzdevums" at bounding box center [199, 320] width 195 height 27
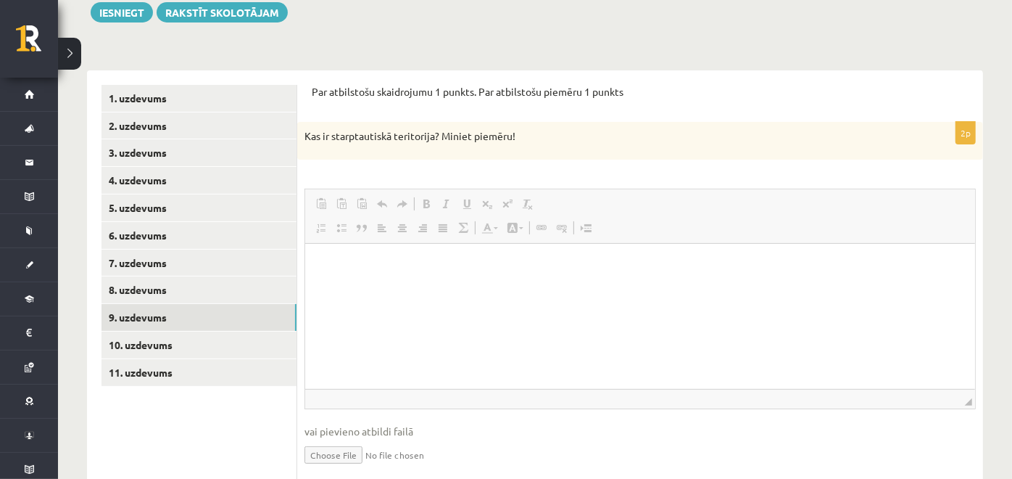
scroll to position [0, 0]
drag, startPoint x: 305, startPoint y: 133, endPoint x: 545, endPoint y: 120, distance: 240.4
click at [545, 120] on form "Par atbilstošu skaidrojumu 1 punkts. Par atbilstošu piemēru 1 punkts 2p Kas ir …" at bounding box center [640, 287] width 657 height 405
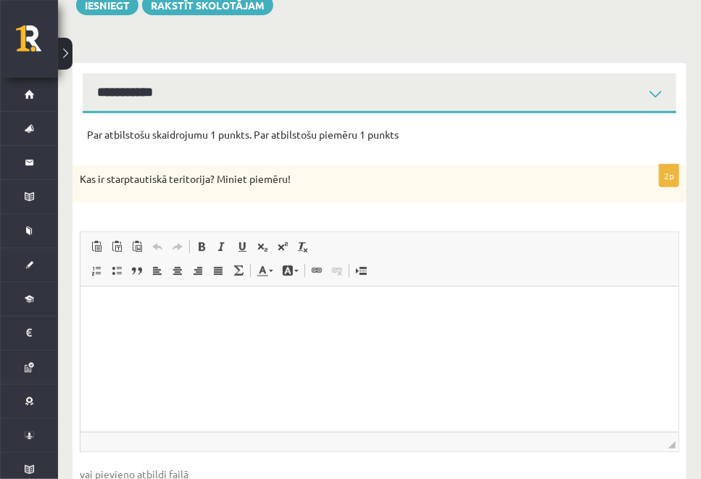
click at [173, 323] on html at bounding box center [379, 308] width 598 height 44
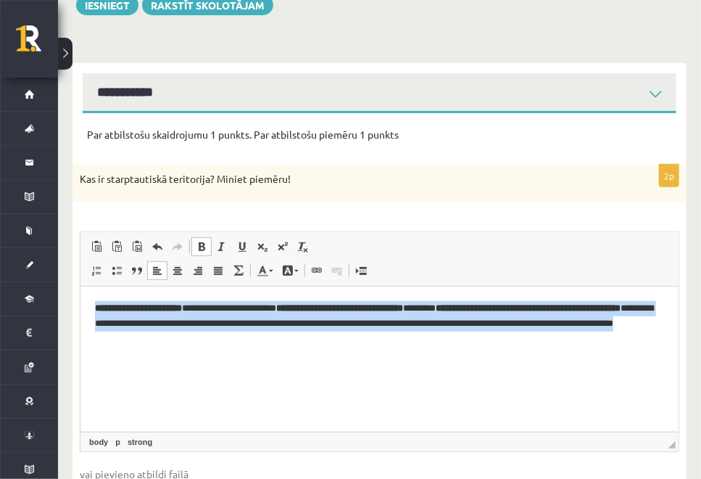
drag, startPoint x: 87, startPoint y: 308, endPoint x: 317, endPoint y: 399, distance: 247.1
click at [317, 360] on html "**********" at bounding box center [379, 323] width 598 height 74
click at [204, 246] on span at bounding box center [202, 247] width 12 height 12
click at [229, 360] on html "**********" at bounding box center [379, 323] width 598 height 74
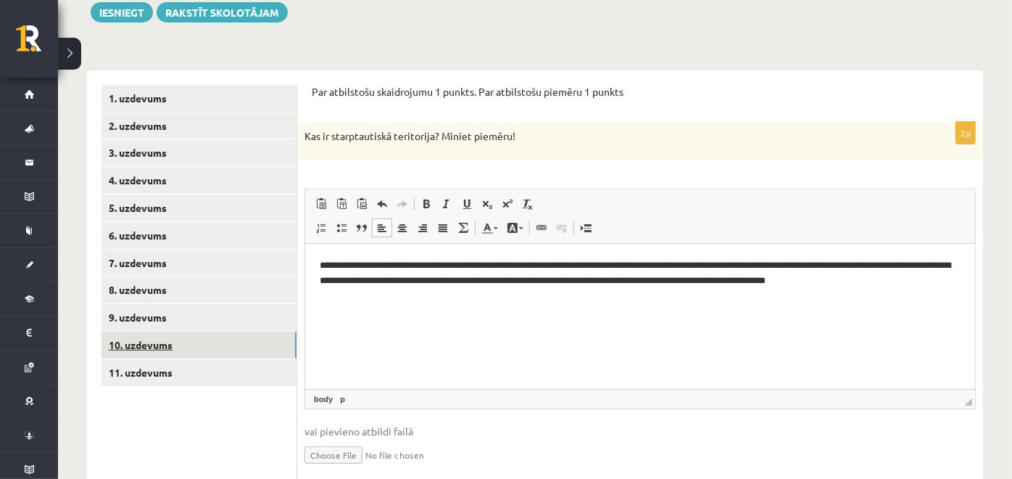
click at [155, 350] on link "10. uzdevums" at bounding box center [199, 344] width 195 height 27
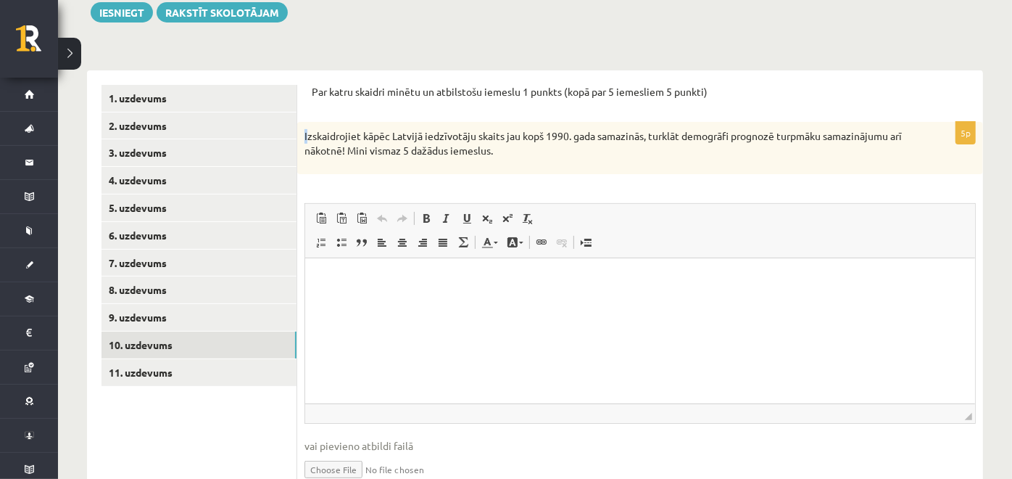
click at [307, 131] on div "Izskaidrojiet kāpēc Latvijā iedzīvotāju skaits jau kopš 1990. gada samazinās, t…" at bounding box center [640, 147] width 686 height 51
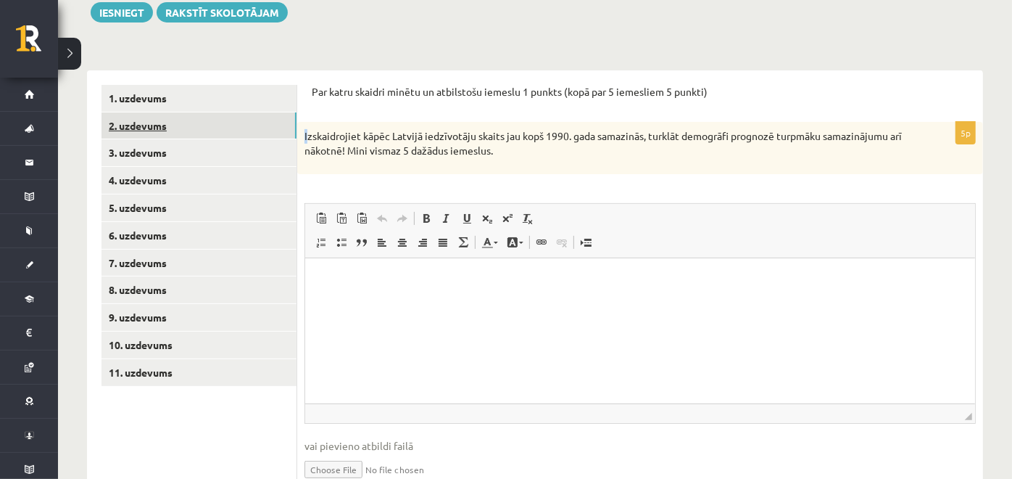
click at [296, 124] on link "2. uzdevums" at bounding box center [199, 125] width 195 height 27
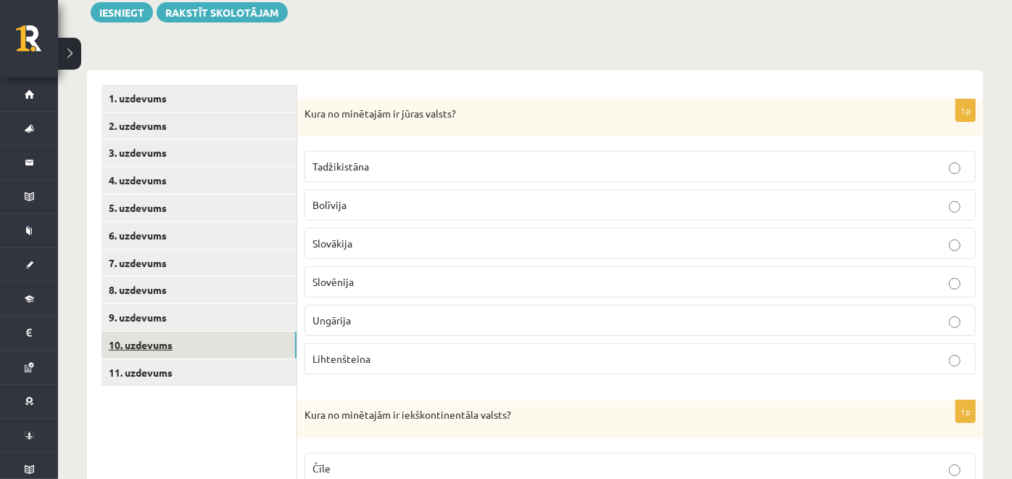
click at [180, 334] on link "10. uzdevums" at bounding box center [199, 344] width 195 height 27
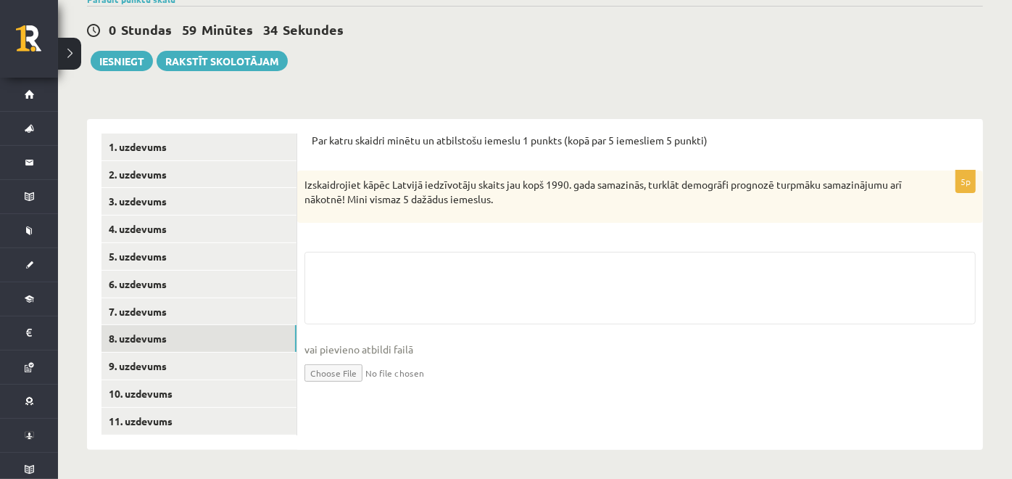
click at [181, 326] on link "8. uzdevums" at bounding box center [199, 338] width 195 height 27
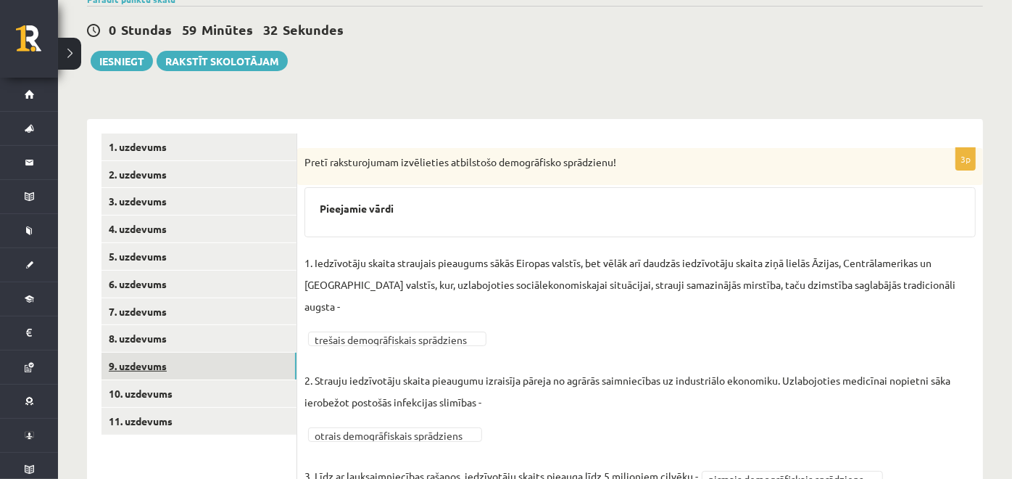
click at [166, 371] on link "9. uzdevums" at bounding box center [199, 365] width 195 height 27
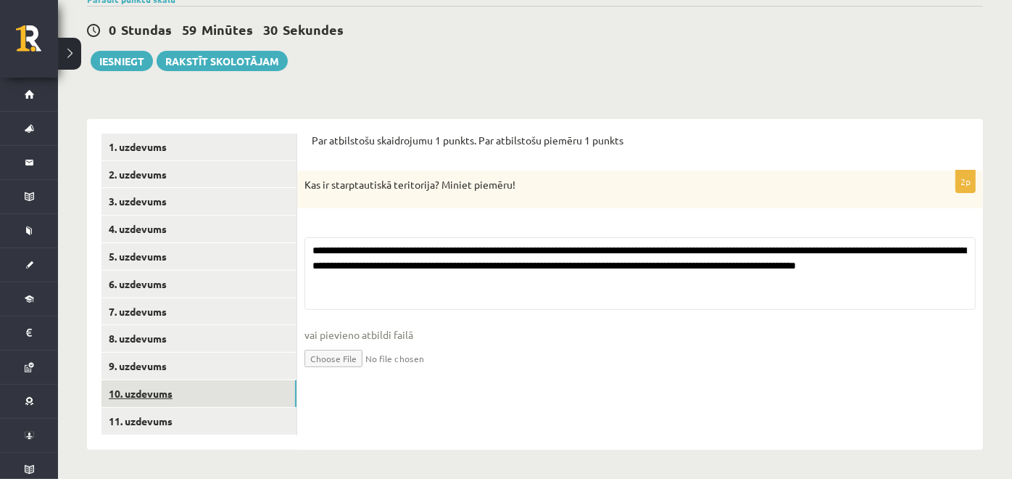
click at [160, 392] on link "10. uzdevums" at bounding box center [199, 393] width 195 height 27
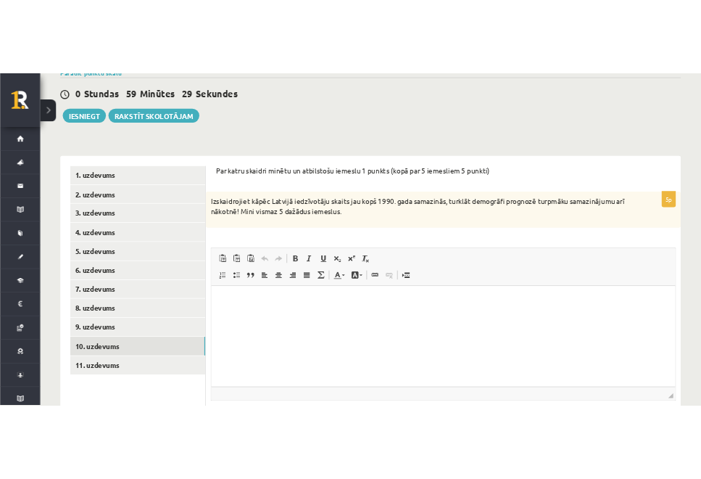
scroll to position [0, 0]
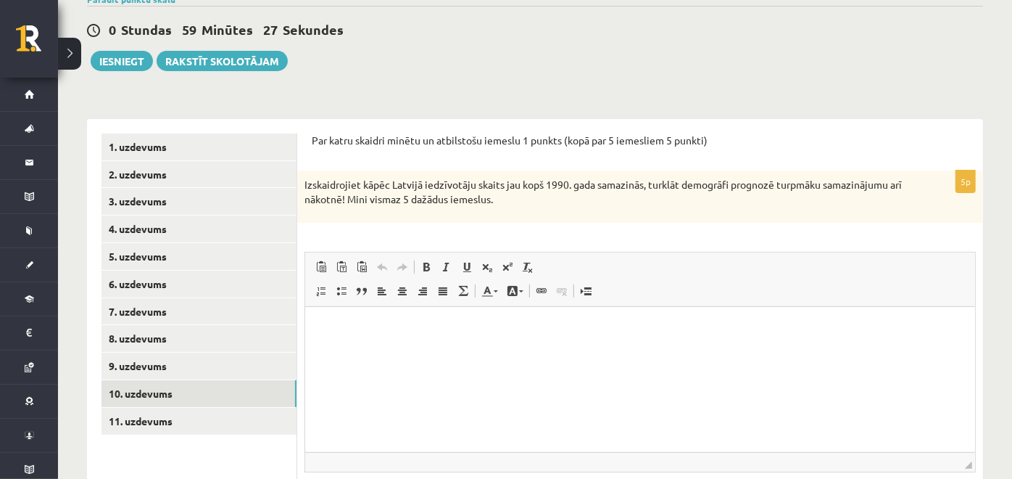
click at [307, 186] on p "Izskaidrojiet kāpēc Latvijā iedzīvotāju skaits jau kopš 1990. gada samazinās, t…" at bounding box center [604, 192] width 599 height 28
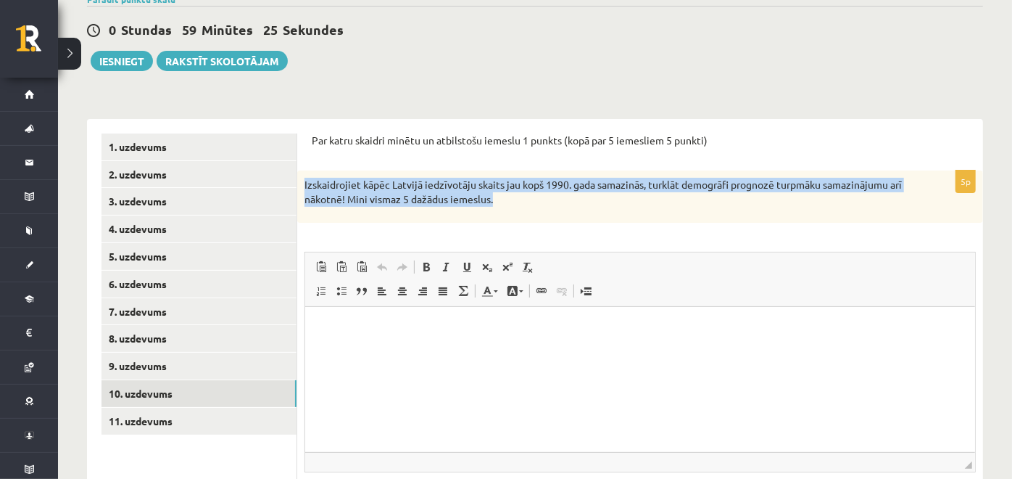
drag, startPoint x: 300, startPoint y: 178, endPoint x: 515, endPoint y: 213, distance: 217.4
click at [515, 213] on div "Izskaidrojiet kāpēc Latvijā iedzīvotāju skaits jau kopš 1990. gada samazinās, t…" at bounding box center [640, 195] width 686 height 51
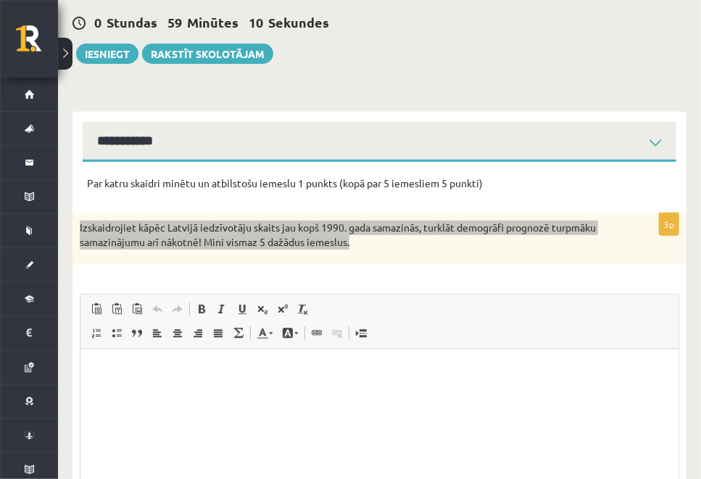
click at [455, 393] on html at bounding box center [379, 371] width 598 height 44
click at [620, 386] on html at bounding box center [379, 371] width 598 height 44
paste body "Editor, wiswyg-editor-user-answer-47024774648500"
click at [307, 400] on p "**********" at bounding box center [378, 396] width 569 height 15
click at [238, 393] on html at bounding box center [379, 371] width 598 height 44
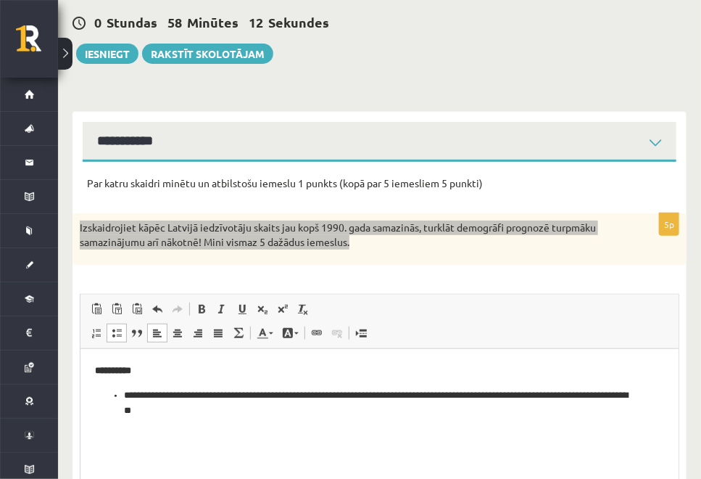
scroll to position [279, 0]
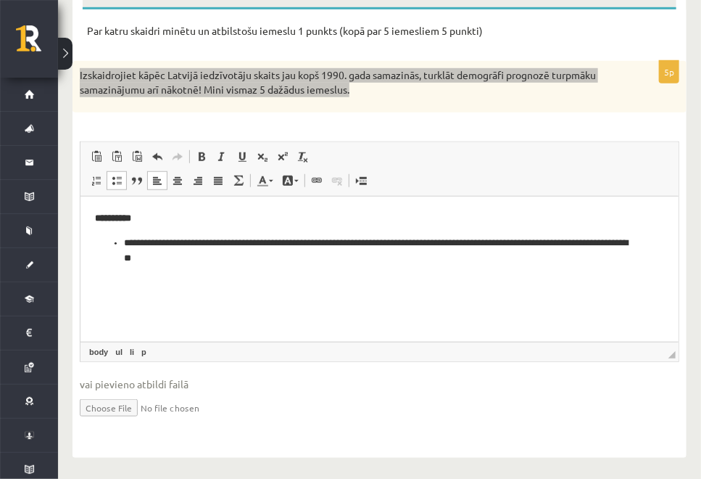
click at [264, 268] on html "**********" at bounding box center [379, 238] width 598 height 83
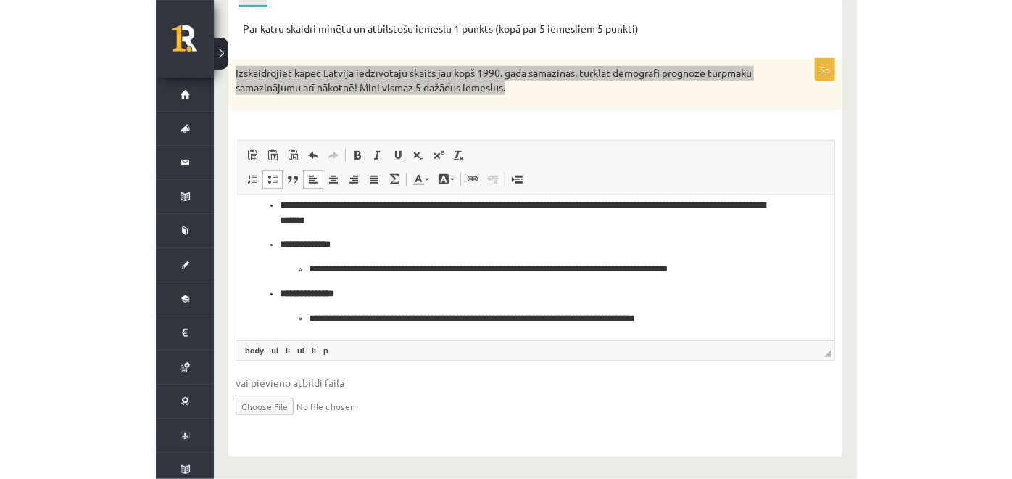
scroll to position [244, 0]
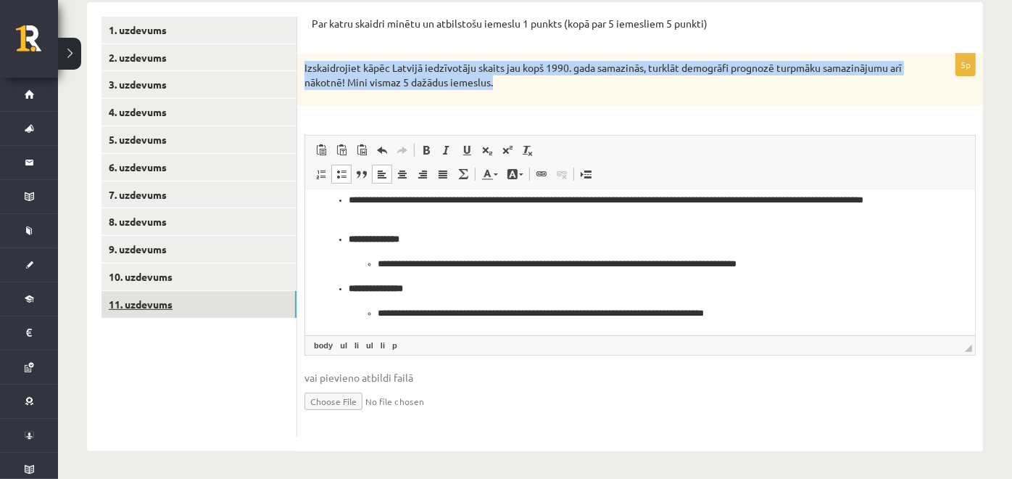
click at [249, 307] on link "11. uzdevums" at bounding box center [199, 304] width 195 height 27
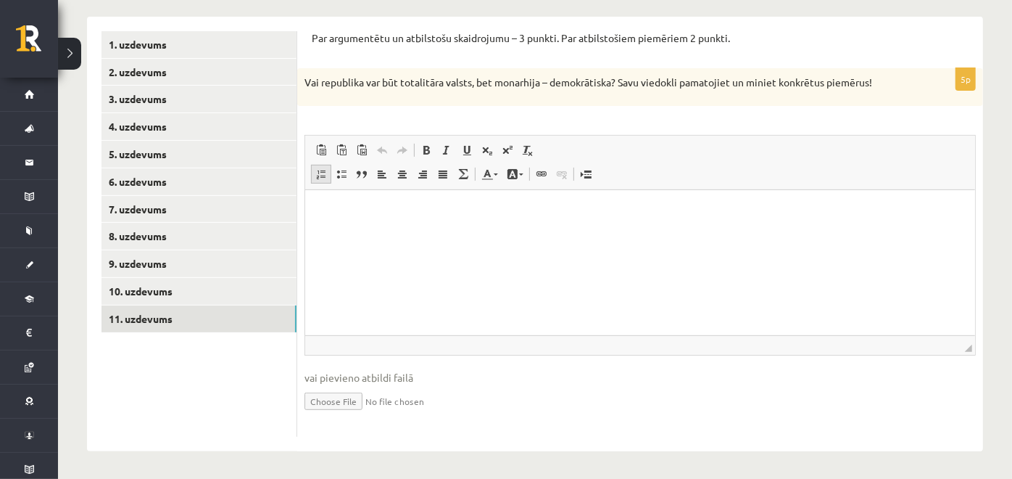
scroll to position [0, 0]
click at [313, 82] on p "Vai republika var būt totalitāra valsts, bet monarhija – demokrātiska? Savu vie…" at bounding box center [604, 82] width 599 height 15
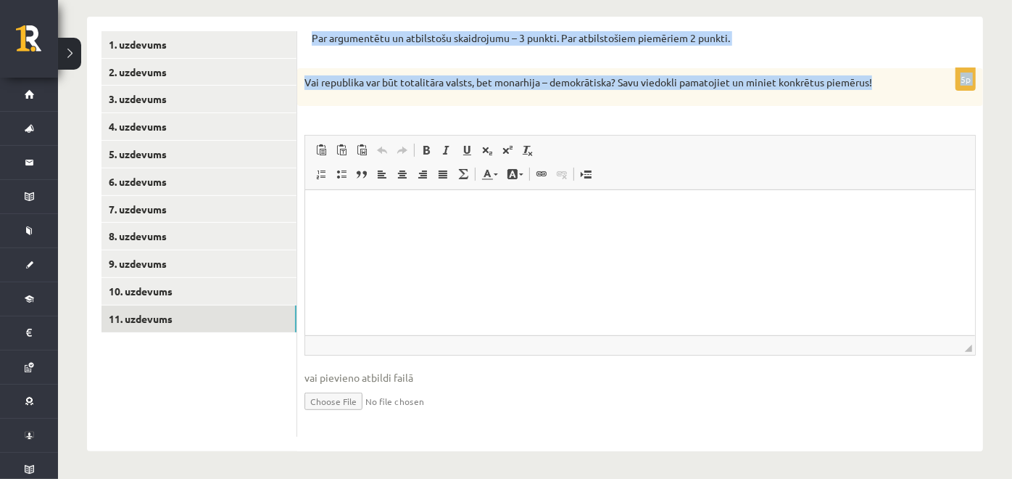
drag, startPoint x: 314, startPoint y: 22, endPoint x: 888, endPoint y: 83, distance: 577.5
click at [888, 83] on div "Par argumentētu un atbilstošu skaidrojumu – 3 punkti. Par atbilstošiem piemērie…" at bounding box center [640, 234] width 686 height 434
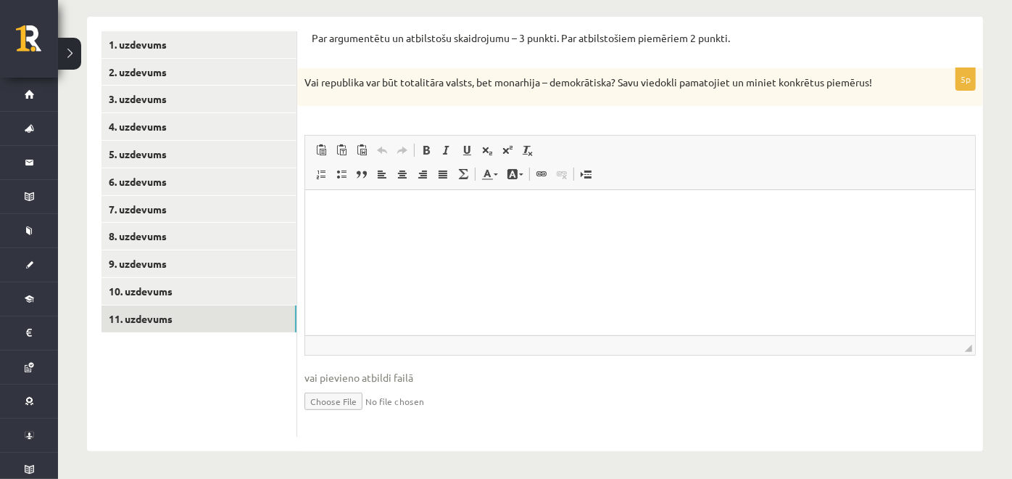
click at [675, 107] on div "5p Vai republika var būt totalitāra valsts, bet monarhija – demokrātiska? Savu …" at bounding box center [640, 252] width 686 height 368
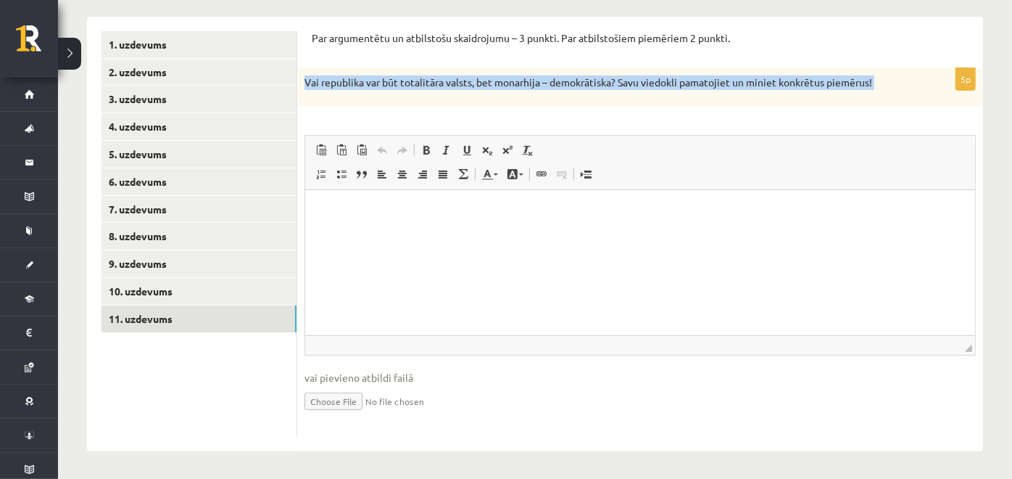
drag, startPoint x: 305, startPoint y: 76, endPoint x: 698, endPoint y: 123, distance: 395.8
click at [698, 123] on div "5p Vai republika var būt totalitāra valsts, bet monarhija – demokrātiska? Savu …" at bounding box center [640, 252] width 686 height 368
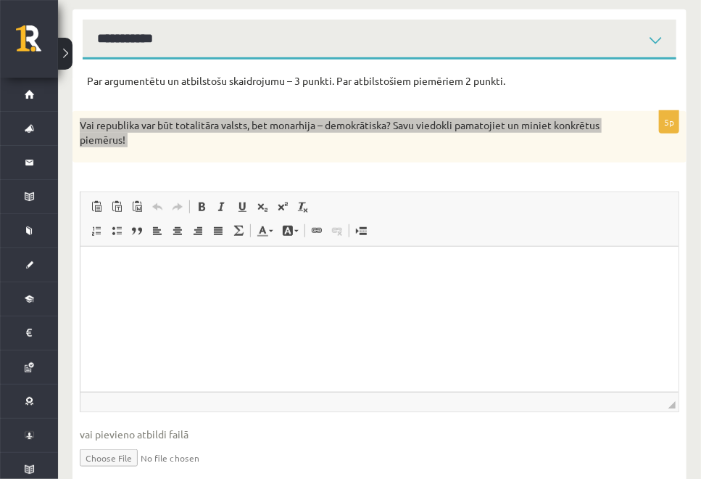
click at [384, 291] on html at bounding box center [379, 269] width 598 height 44
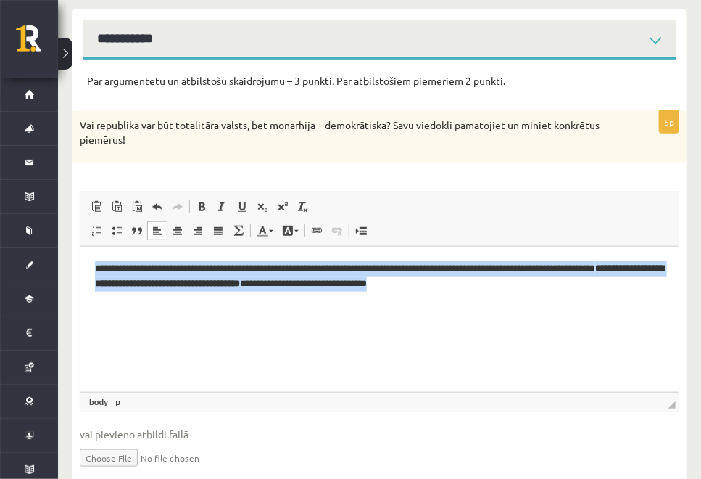
drag, startPoint x: 91, startPoint y: 260, endPoint x: 521, endPoint y: 279, distance: 430.5
click at [521, 279] on html "**********" at bounding box center [379, 276] width 598 height 59
click at [210, 206] on span "Bold Keyboard shortcut Ctrl+B Italic Keyboard shortcut Ctrl+I Underline Keyboar…" at bounding box center [253, 206] width 124 height 19
click at [200, 204] on span at bounding box center [202, 207] width 12 height 12
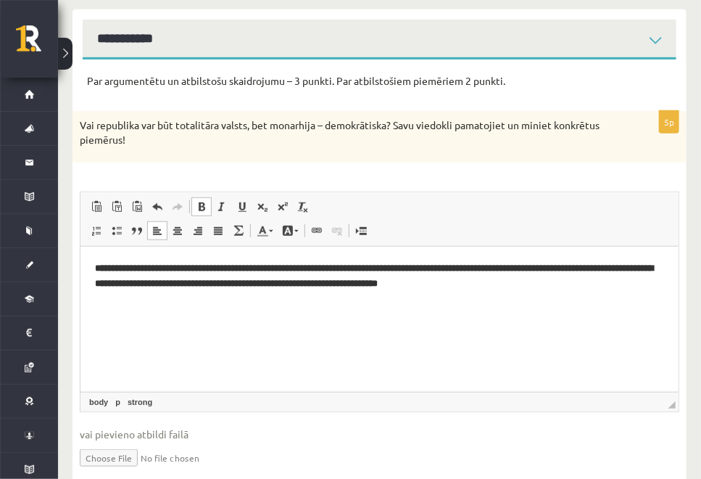
click at [202, 204] on span at bounding box center [202, 207] width 12 height 12
click at [278, 306] on html "**********" at bounding box center [379, 276] width 598 height 59
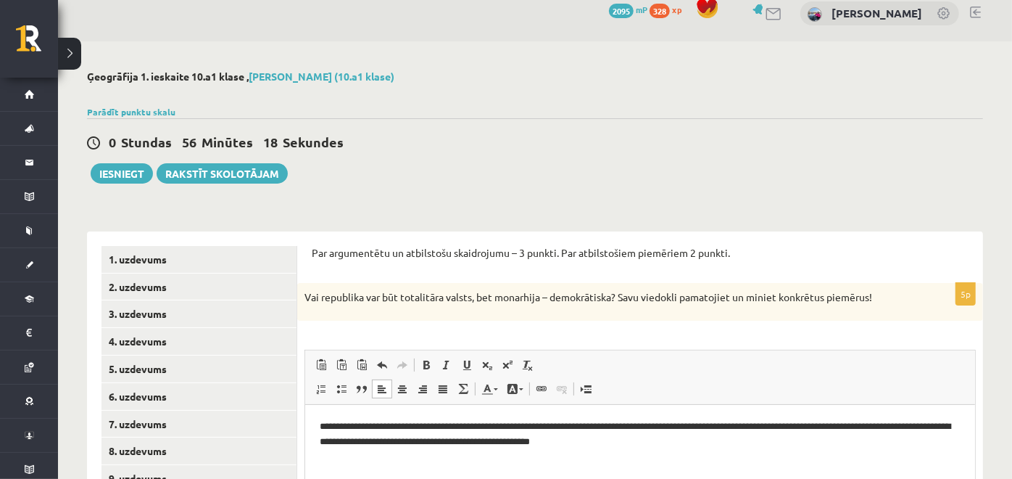
scroll to position [5, 0]
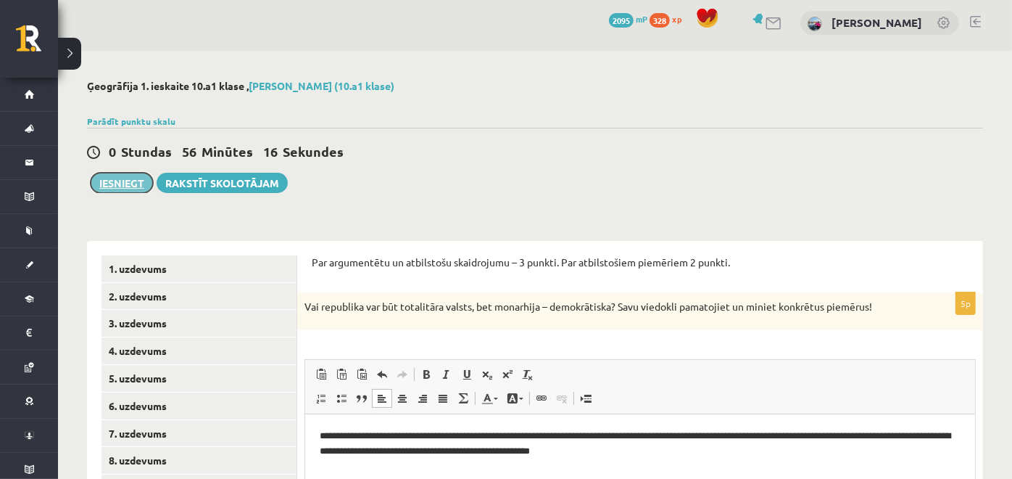
click at [113, 181] on button "Iesniegt" at bounding box center [122, 183] width 62 height 20
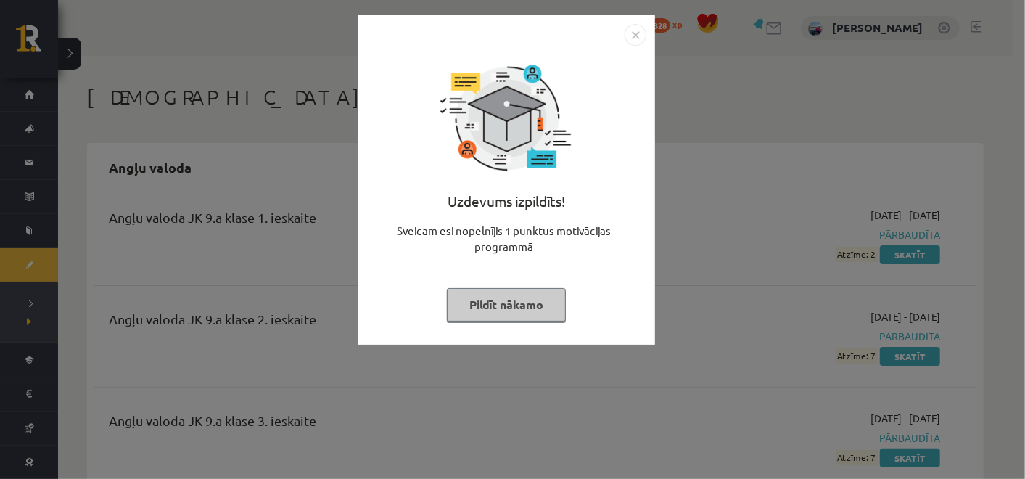
click at [478, 292] on button "Pildīt nākamo" at bounding box center [506, 304] width 119 height 33
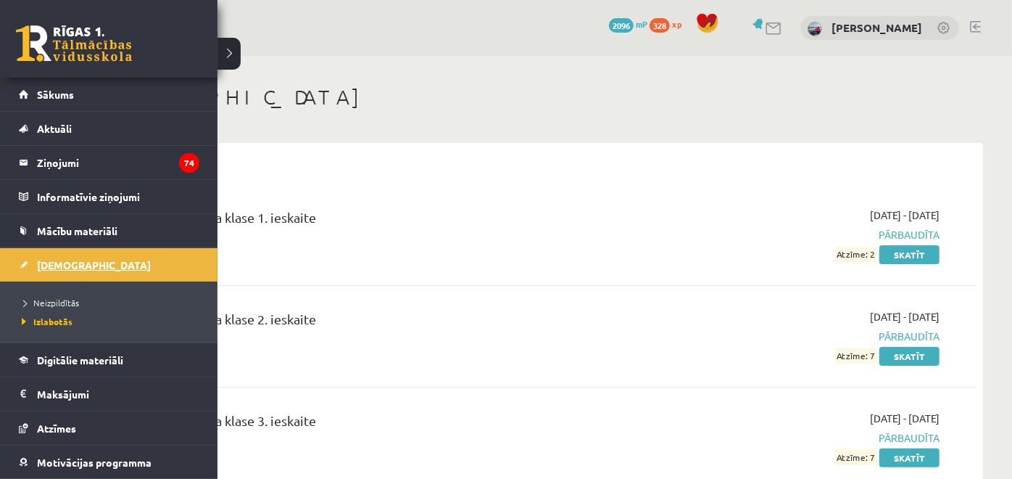
click at [86, 265] on link "[DEMOGRAPHIC_DATA]" at bounding box center [109, 264] width 181 height 33
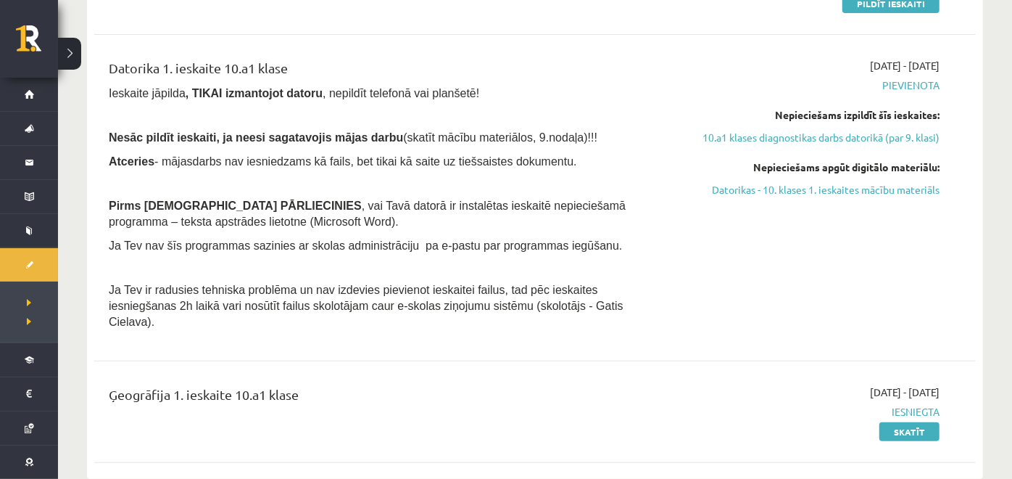
scroll to position [252, 0]
click at [777, 194] on link "Datorikas - 10. klases 1. ieskaites mācību materiāls" at bounding box center [808, 188] width 263 height 15
drag, startPoint x: 648, startPoint y: 70, endPoint x: 586, endPoint y: 154, distance: 104.1
click at [586, 154] on div "Datorika 1. ieskaite 10.a1 klase Ieskaite jāpilda , TIKAI izmantojot datoru , n…" at bounding box center [382, 196] width 569 height 279
copy div "Ieskaite jāpilda , TIKAI izmantojot datoru , nepildīt telefonā vai planšetē! Ne…"
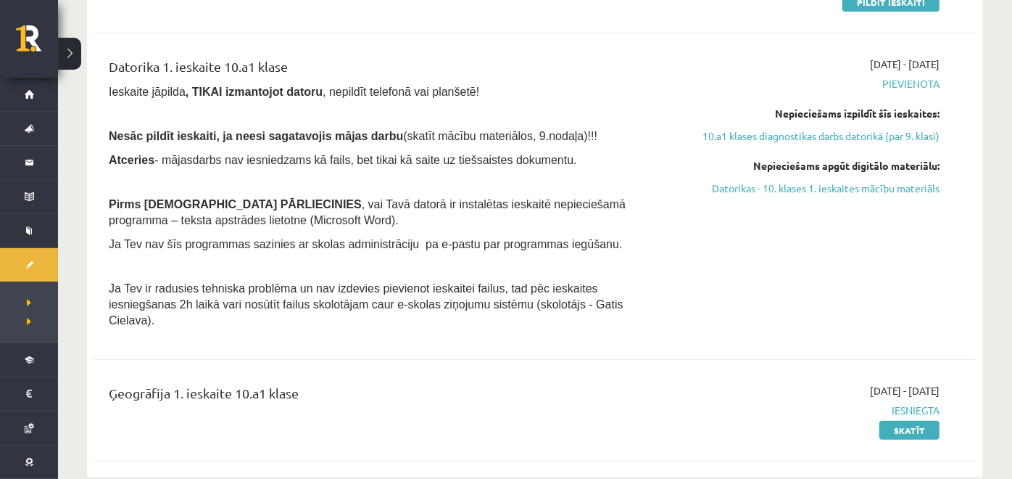
click at [520, 77] on div "Datorika 1. ieskaite 10.a1 klase" at bounding box center [382, 70] width 547 height 27
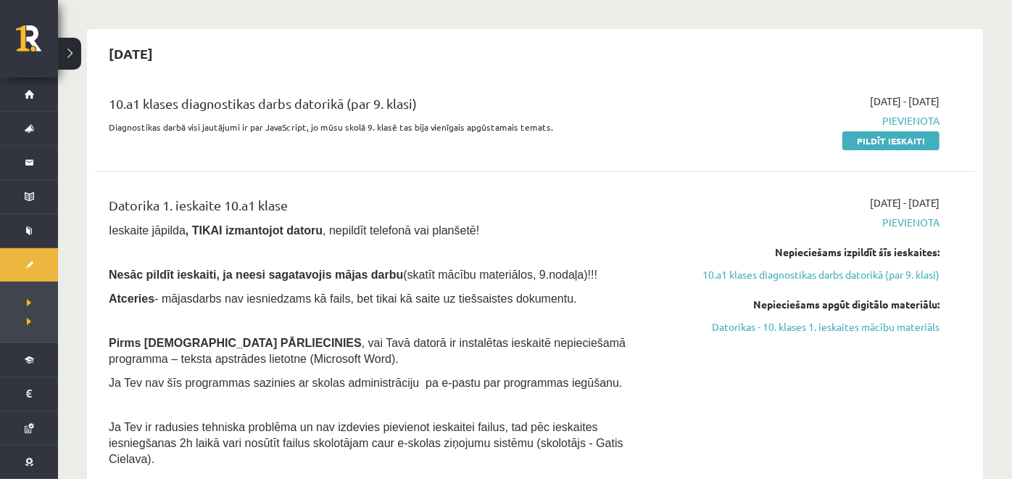
scroll to position [33, 0]
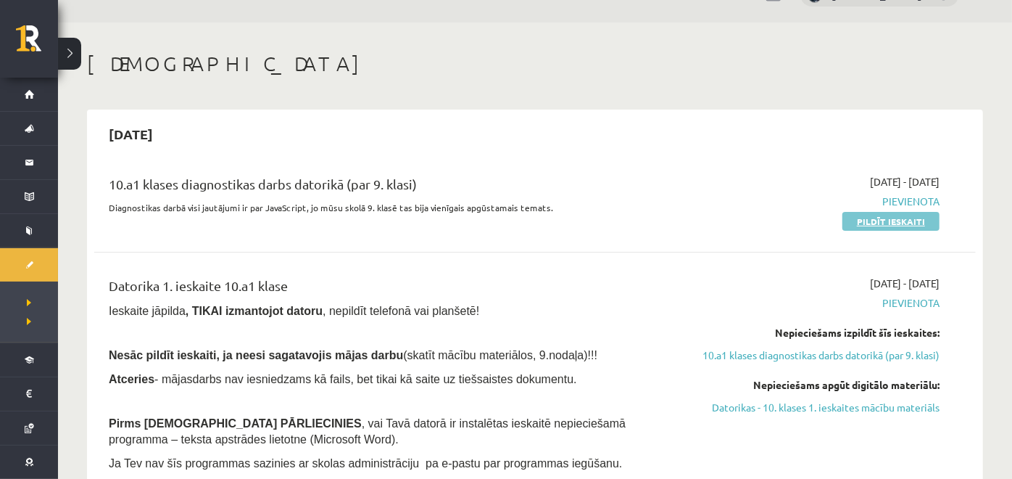
click at [855, 222] on link "Pildīt ieskaiti" at bounding box center [891, 221] width 97 height 19
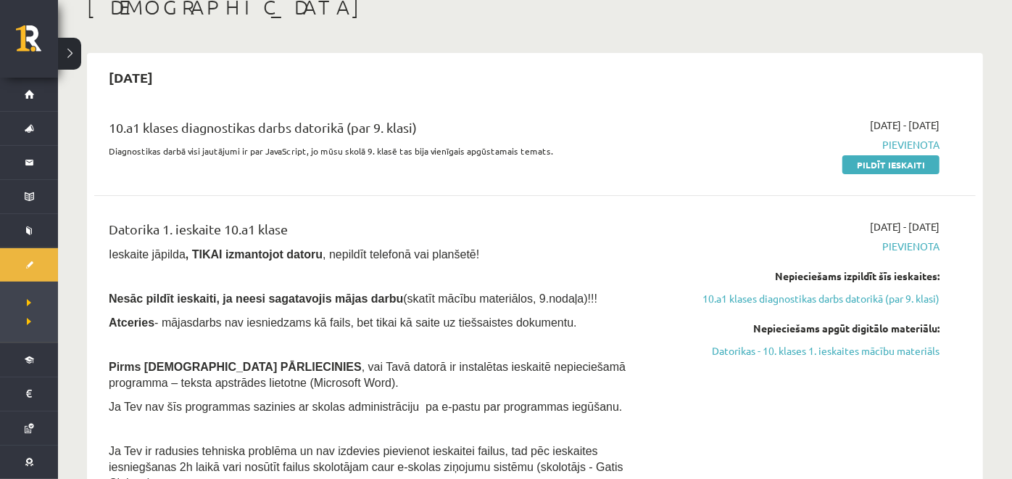
scroll to position [89, 0]
click at [683, 106] on div "10.a1 klases diagnostikas darbs datorikā (par 9. klasi) Diagnostikas darbā visi…" at bounding box center [535, 145] width 882 height 83
